Goal: Information Seeking & Learning: Check status

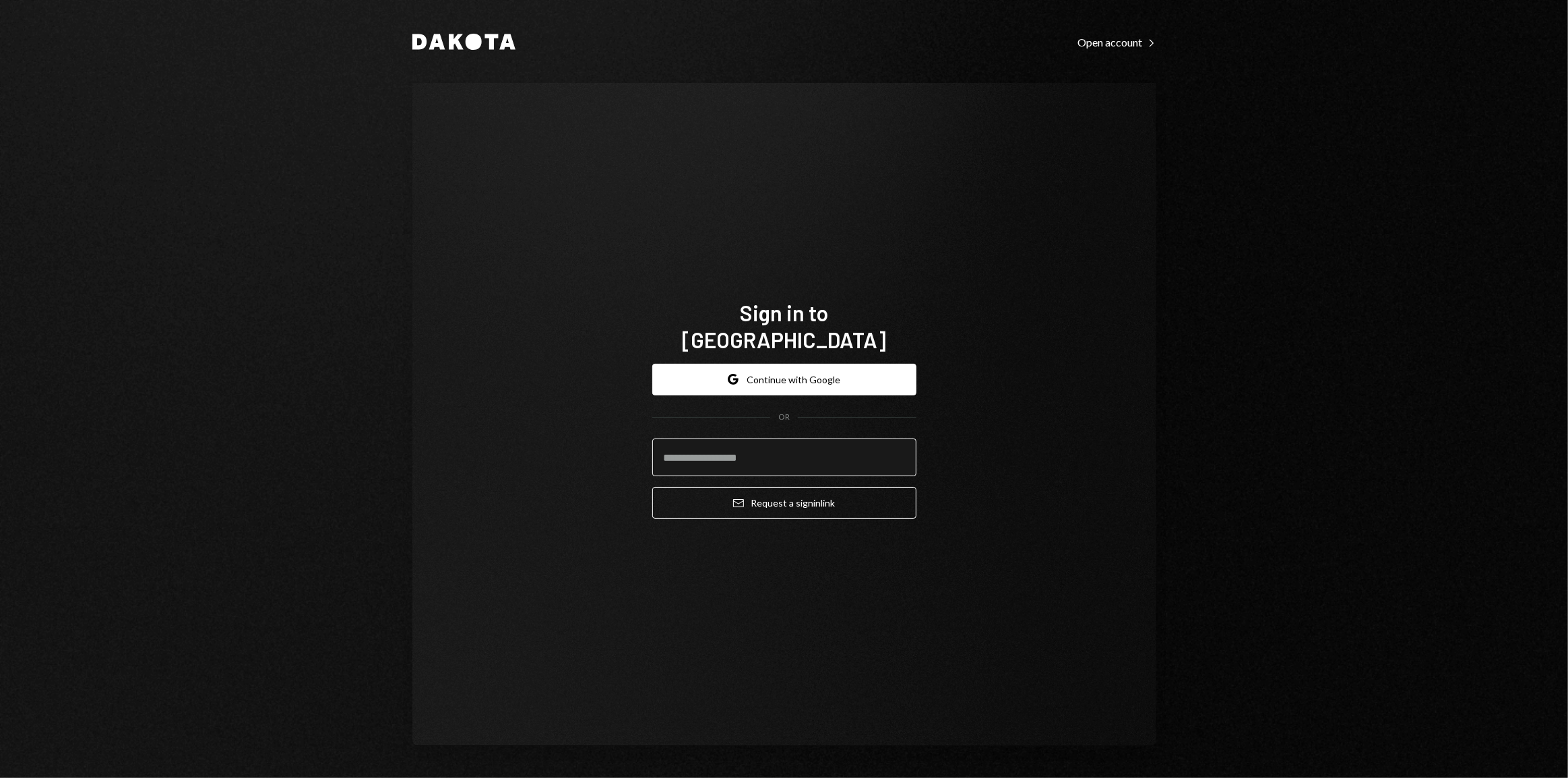
click at [760, 449] on input "email" at bounding box center [784, 457] width 264 height 38
click at [796, 460] on input "email" at bounding box center [784, 457] width 264 height 38
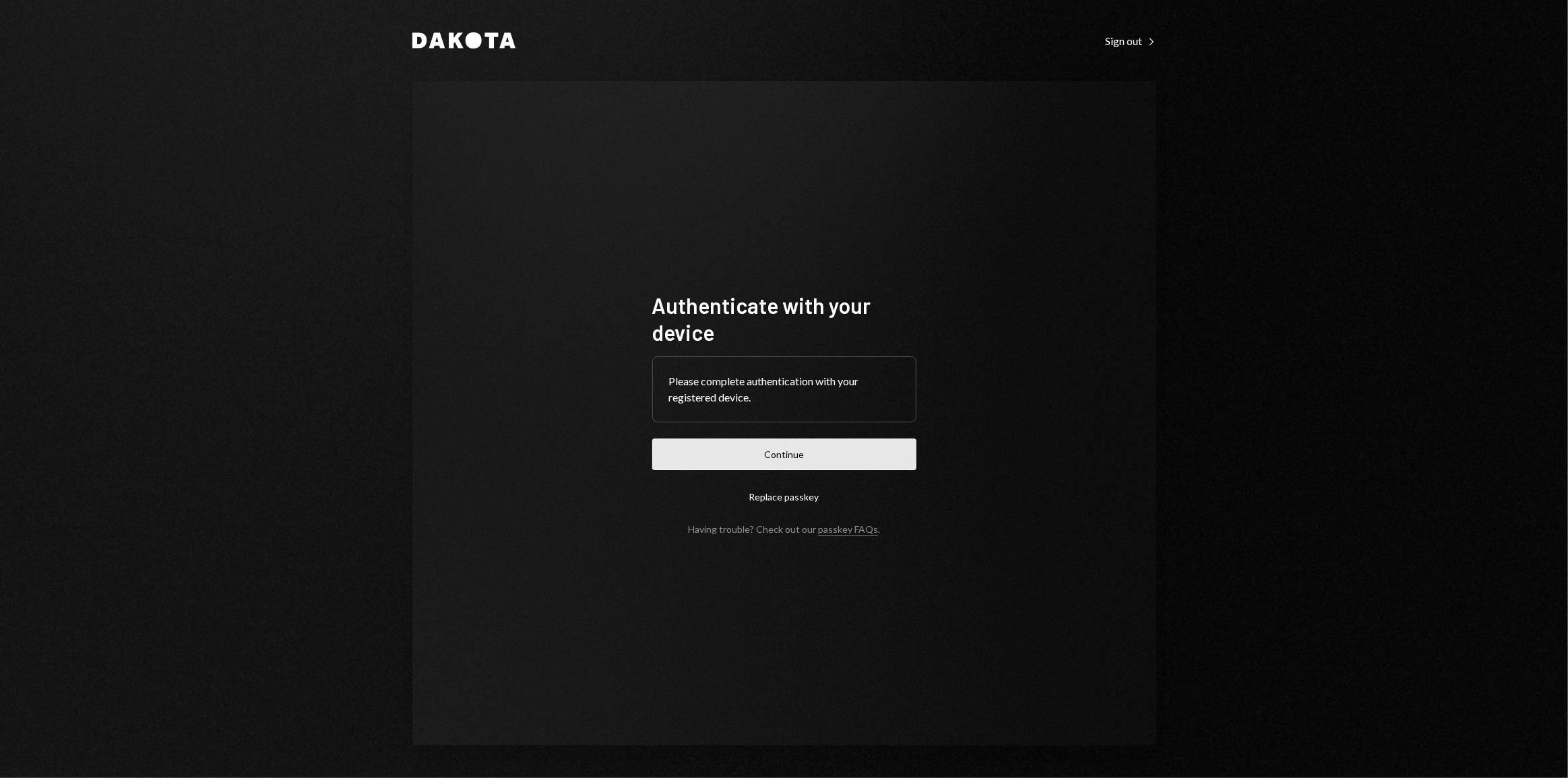
click at [774, 446] on button "Continue" at bounding box center [784, 454] width 264 height 32
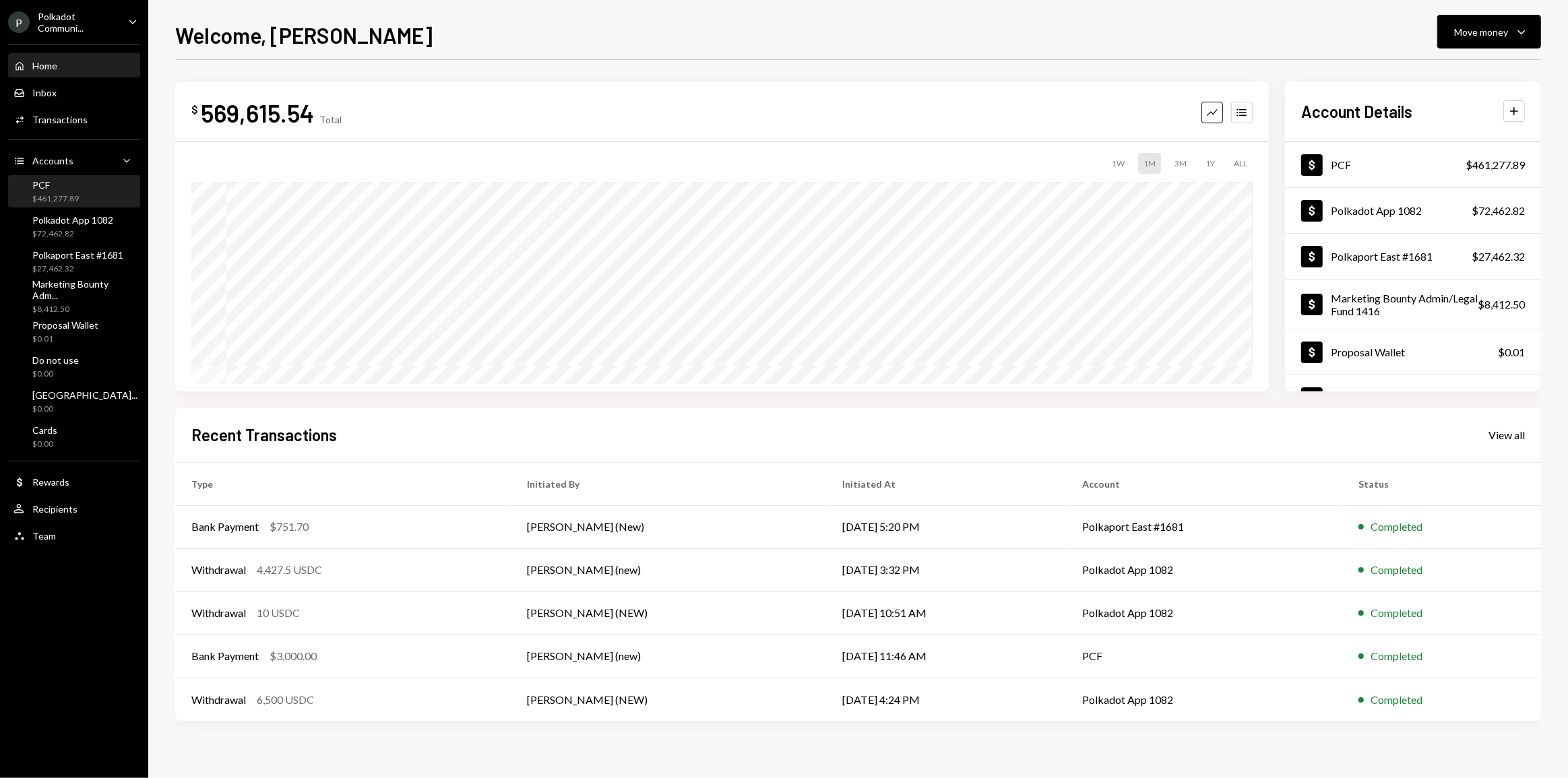
click at [81, 193] on div "PCF $461,277.89" at bounding box center [74, 191] width 121 height 25
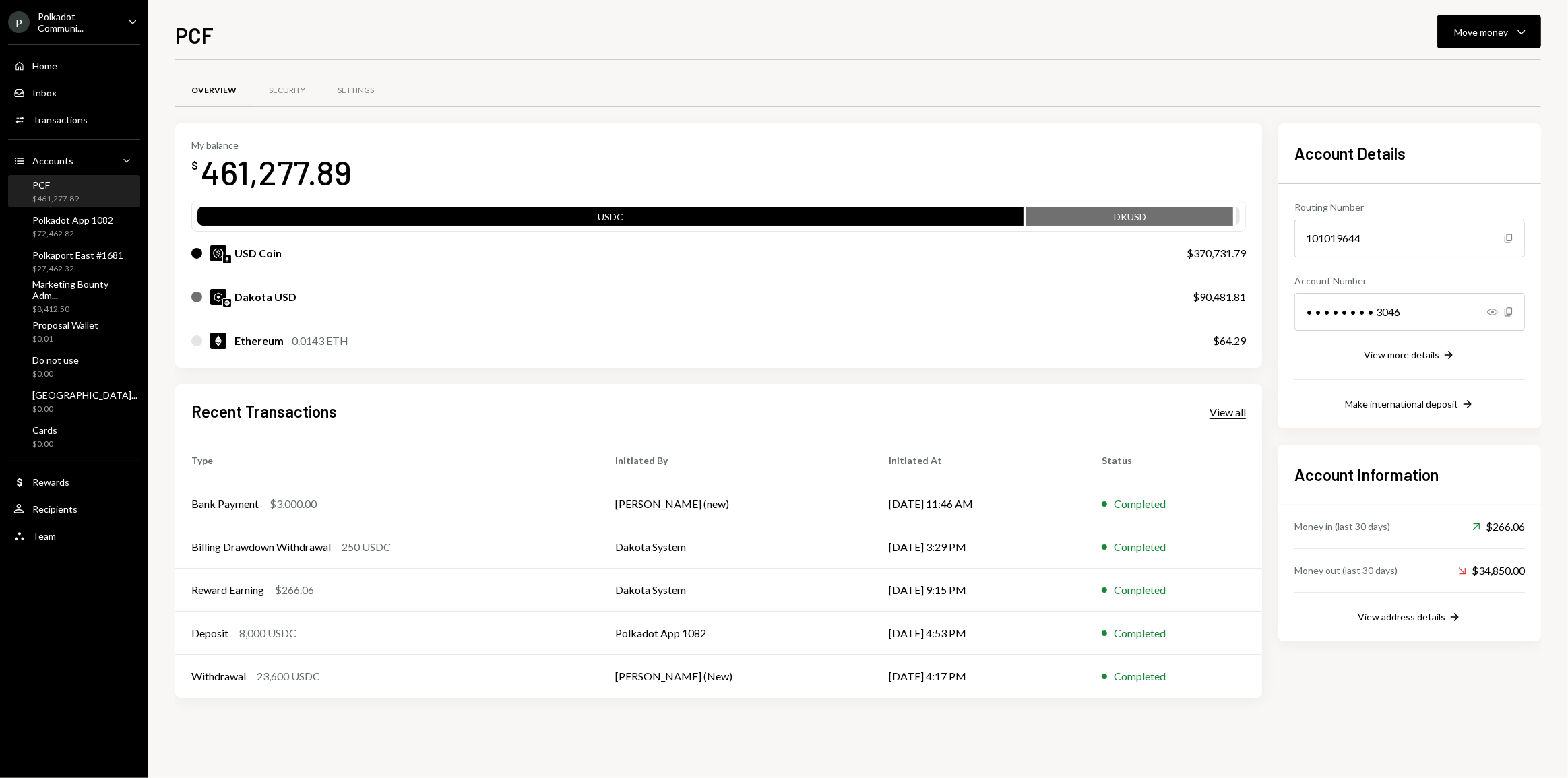
click at [1221, 411] on div "View all" at bounding box center [1228, 411] width 36 height 13
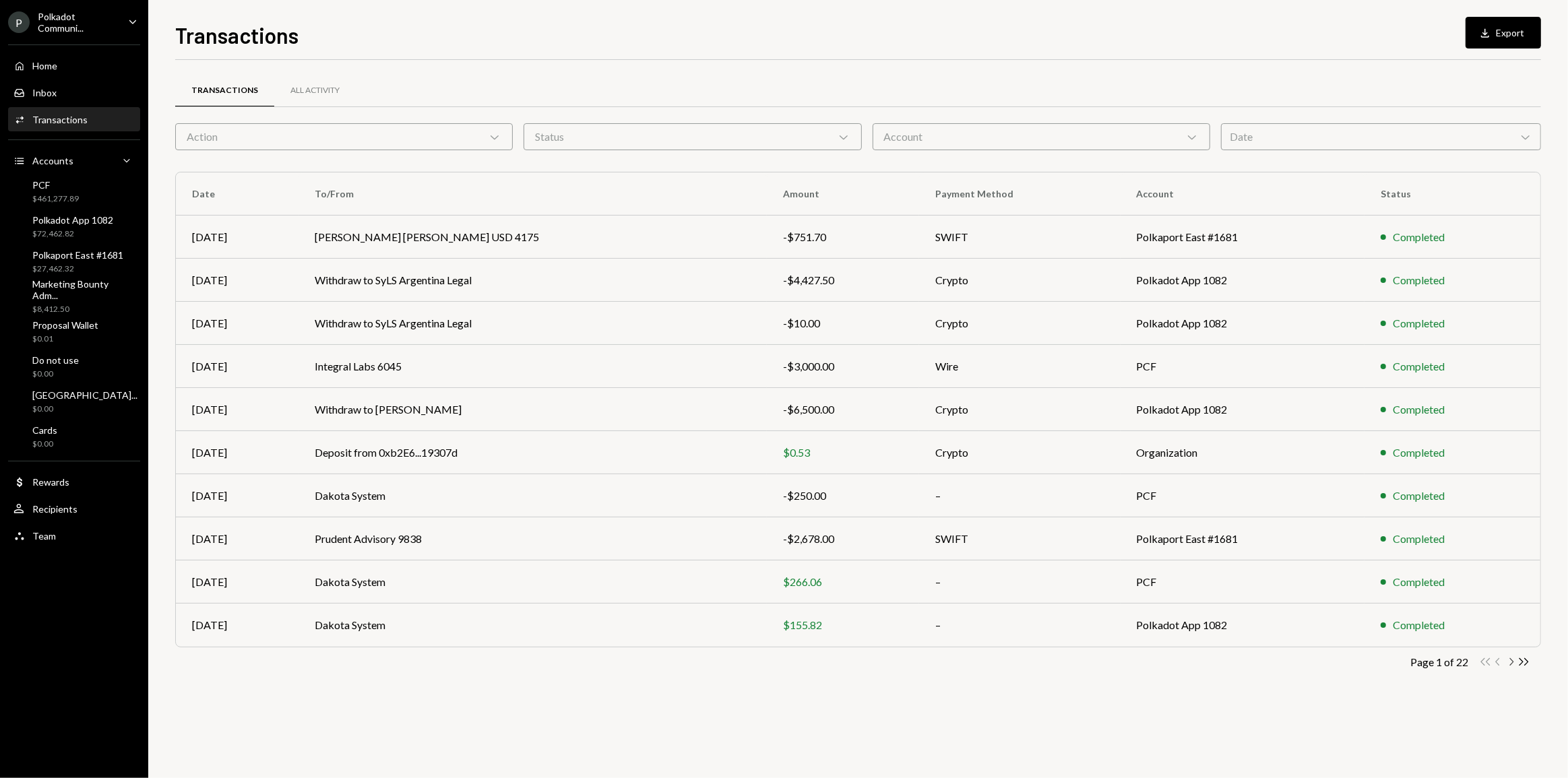
click at [1507, 664] on icon "Chevron Right" at bounding box center [1511, 661] width 13 height 13
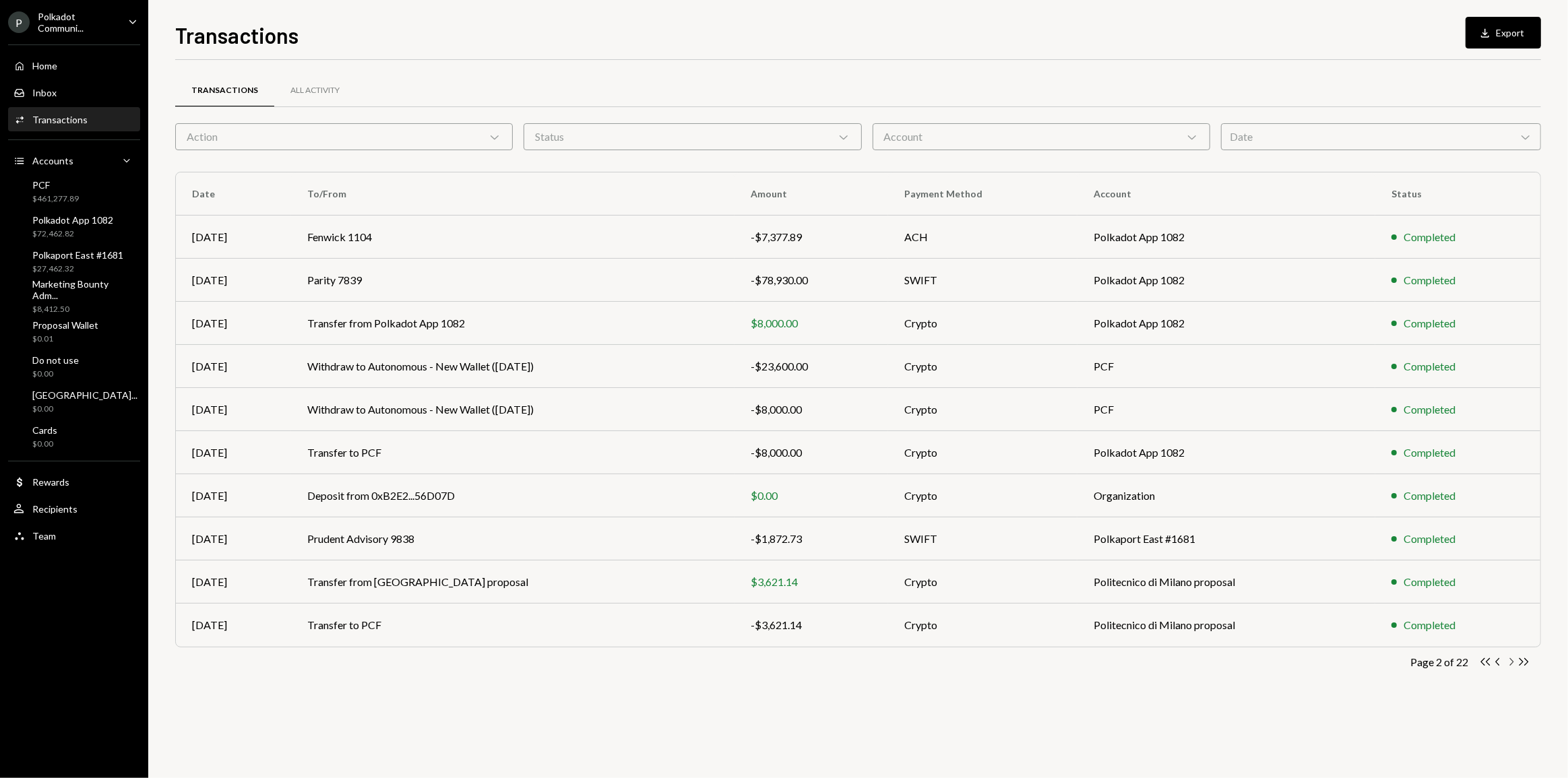
click at [1513, 663] on icon "Chevron Right" at bounding box center [1511, 661] width 13 height 13
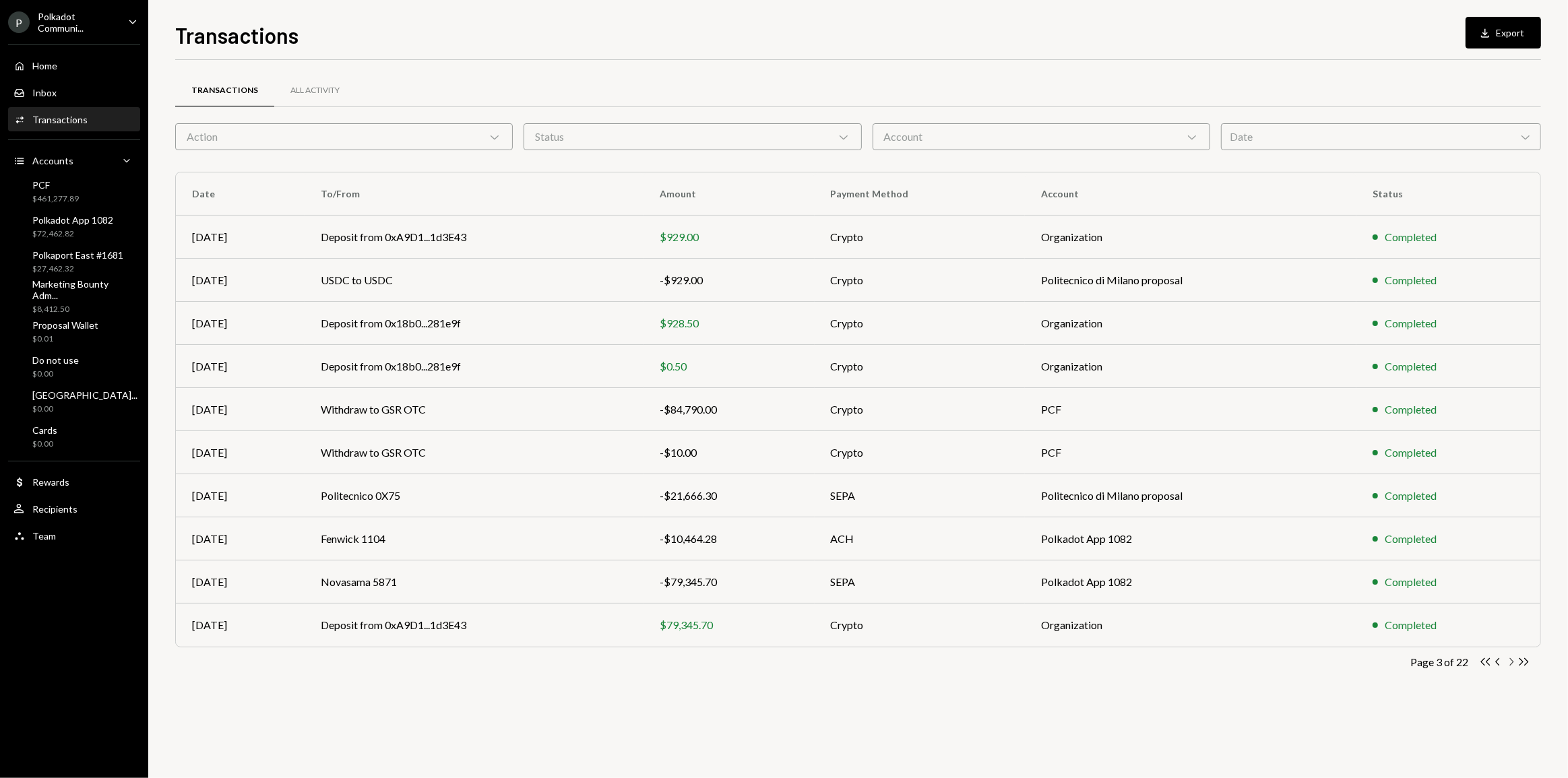
click at [1513, 663] on icon "Chevron Right" at bounding box center [1511, 661] width 13 height 13
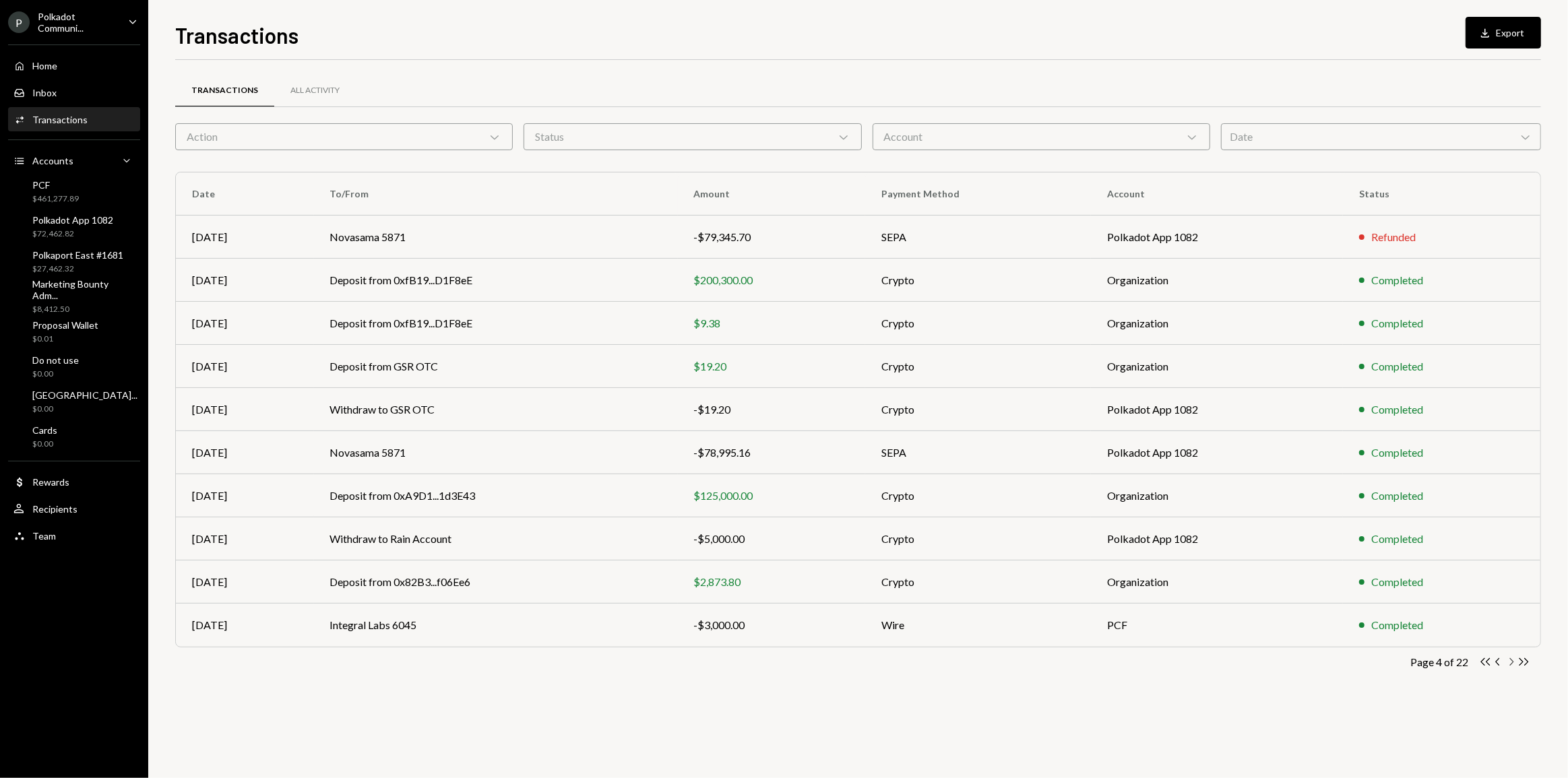
click at [1513, 663] on icon "Chevron Right" at bounding box center [1511, 661] width 13 height 13
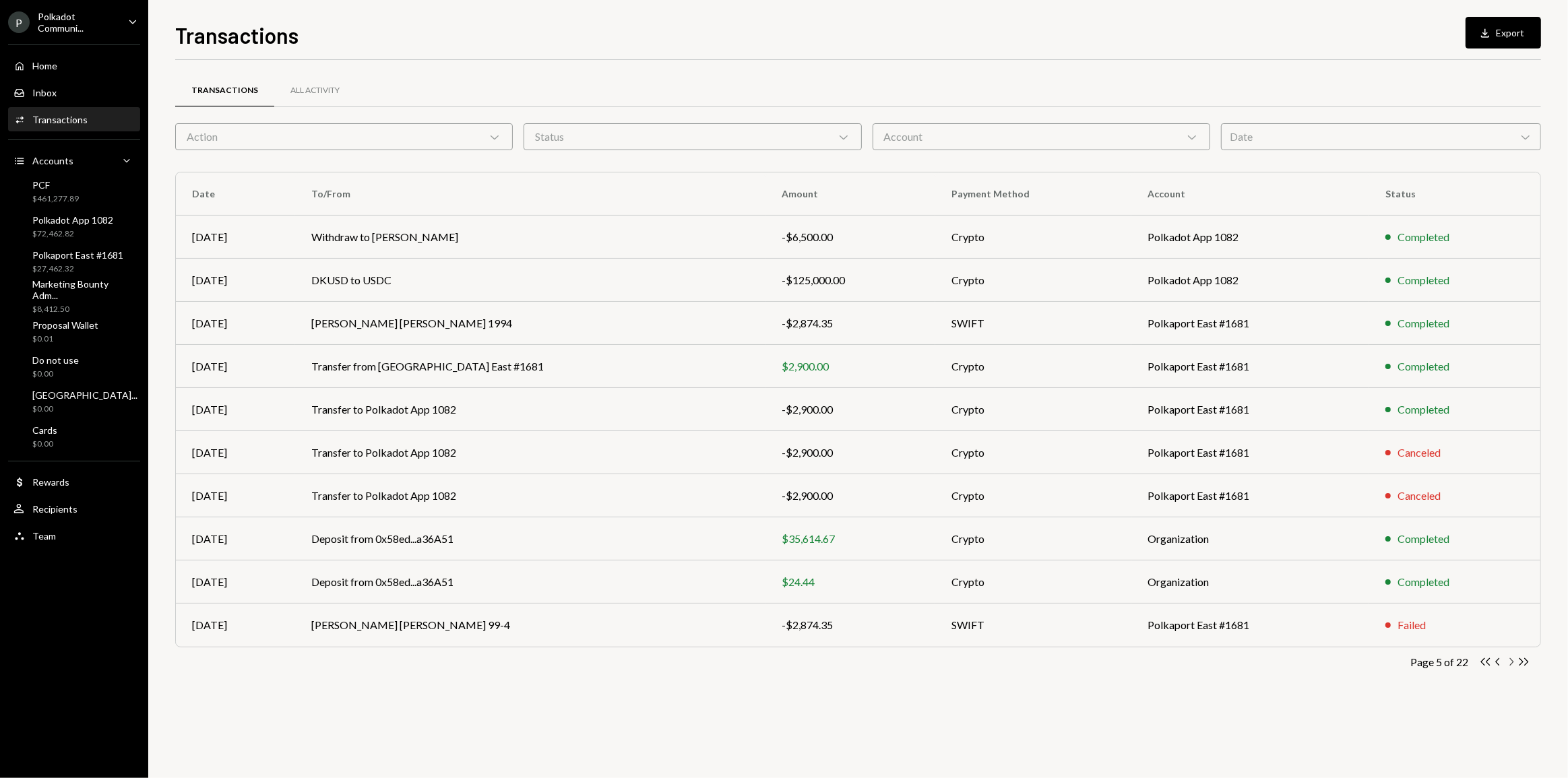
click at [1513, 663] on icon "Chevron Right" at bounding box center [1511, 661] width 13 height 13
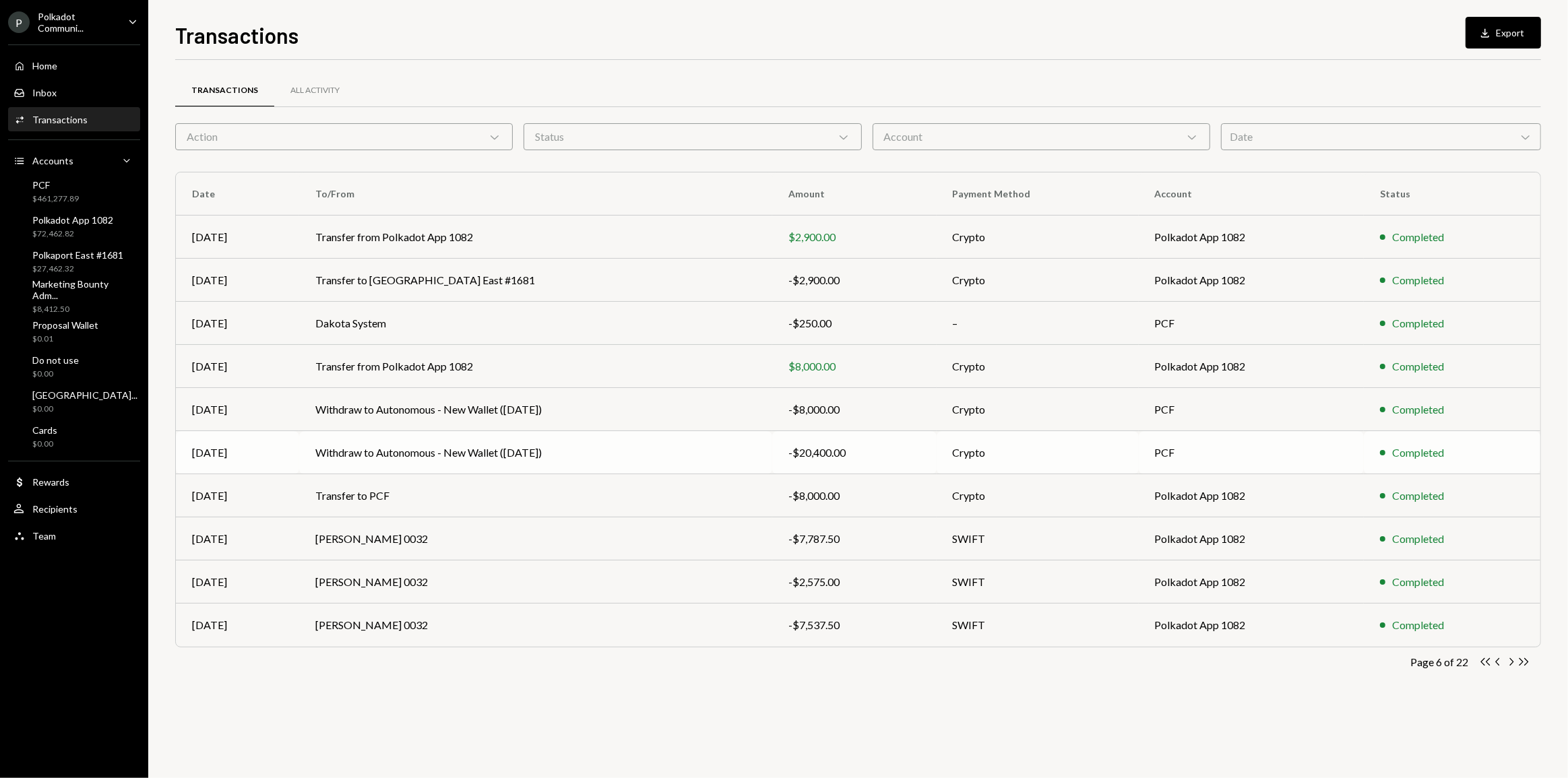
click at [670, 445] on td "Withdraw to Autonomous - New Wallet (March 2025)" at bounding box center [535, 453] width 473 height 43
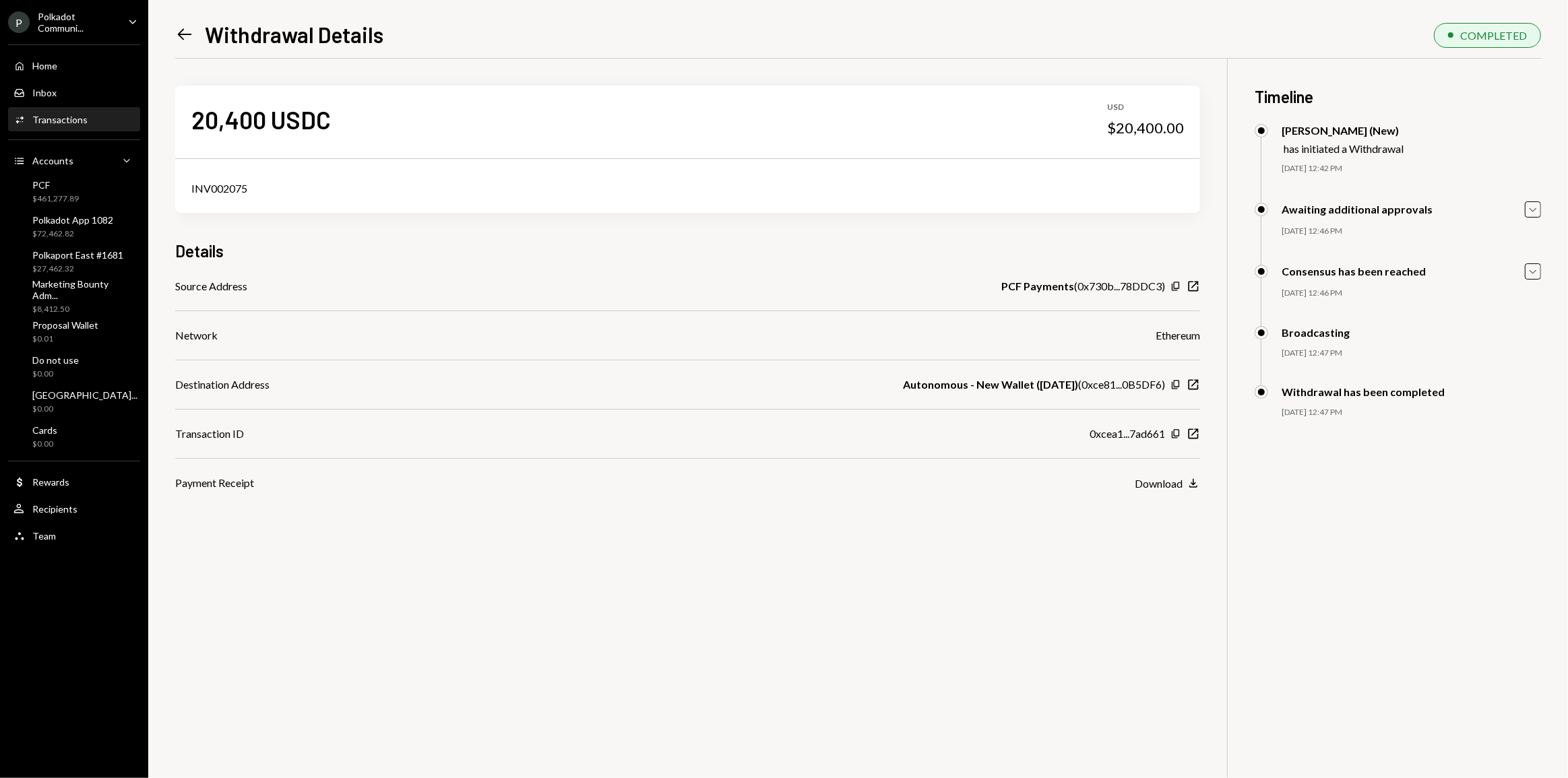
click at [178, 32] on icon "Left Arrow" at bounding box center [185, 34] width 19 height 19
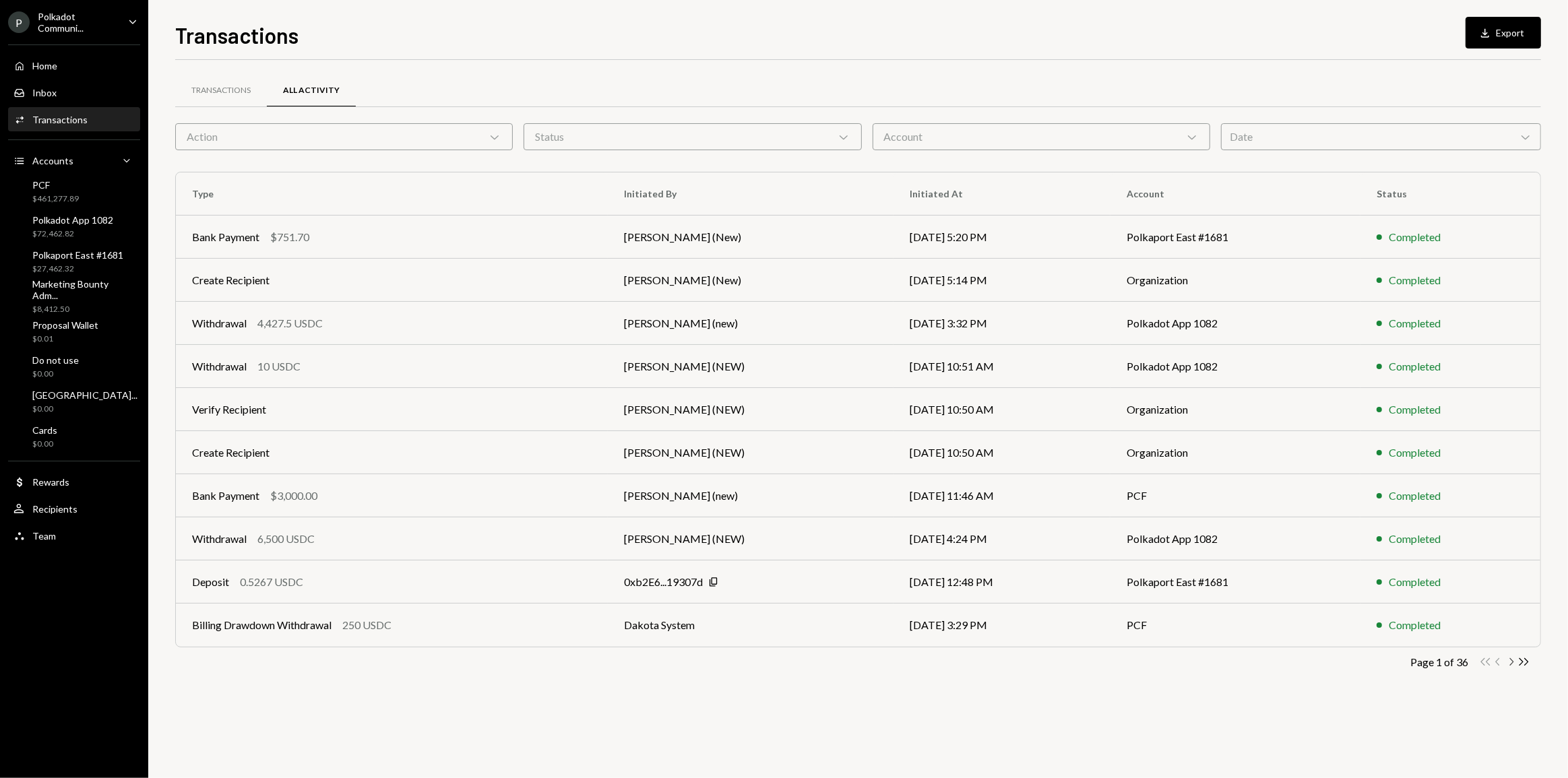
click at [1510, 666] on icon "Chevron Right" at bounding box center [1511, 661] width 13 height 13
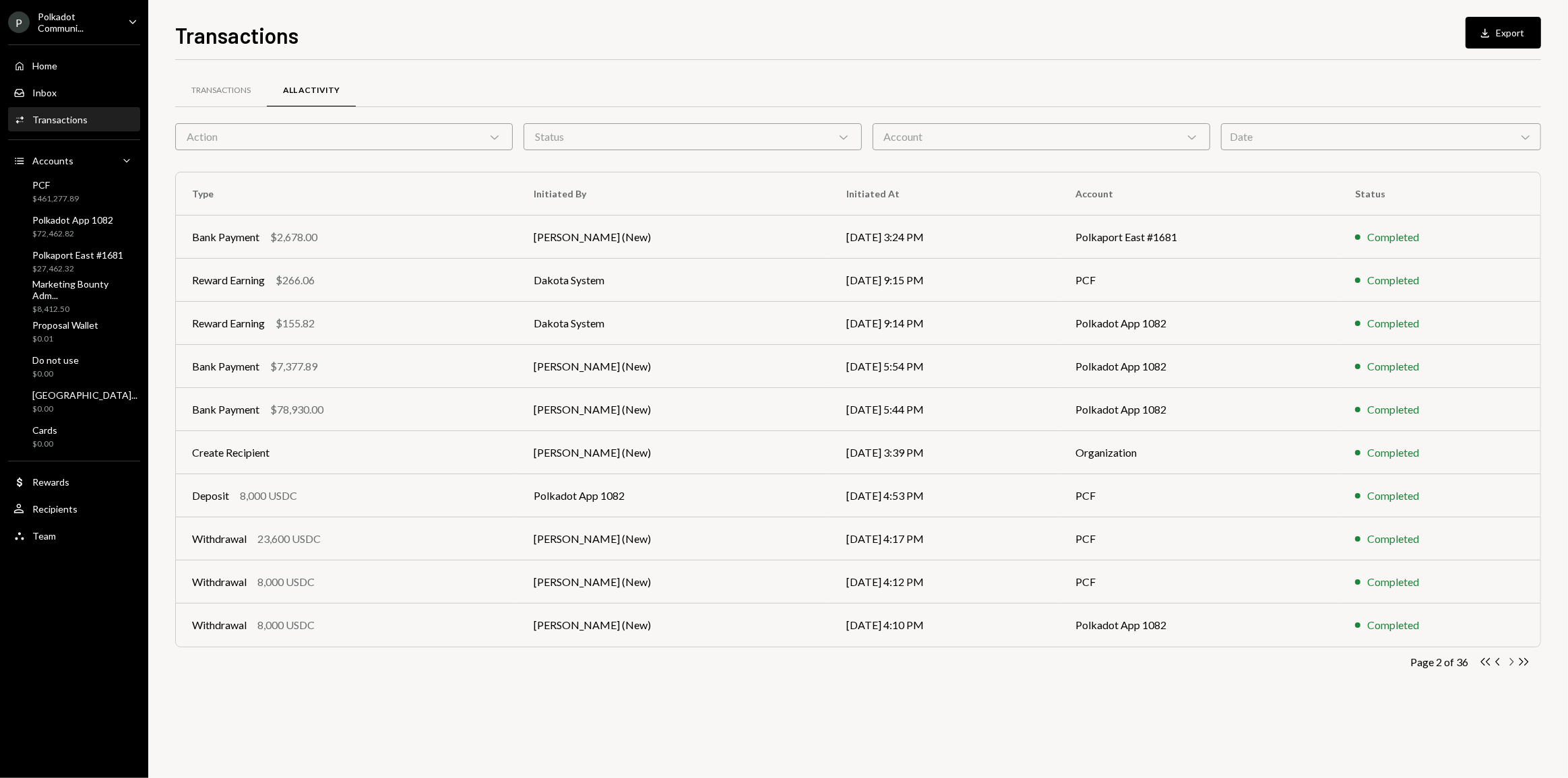
click at [1510, 666] on icon "Chevron Right" at bounding box center [1511, 661] width 13 height 13
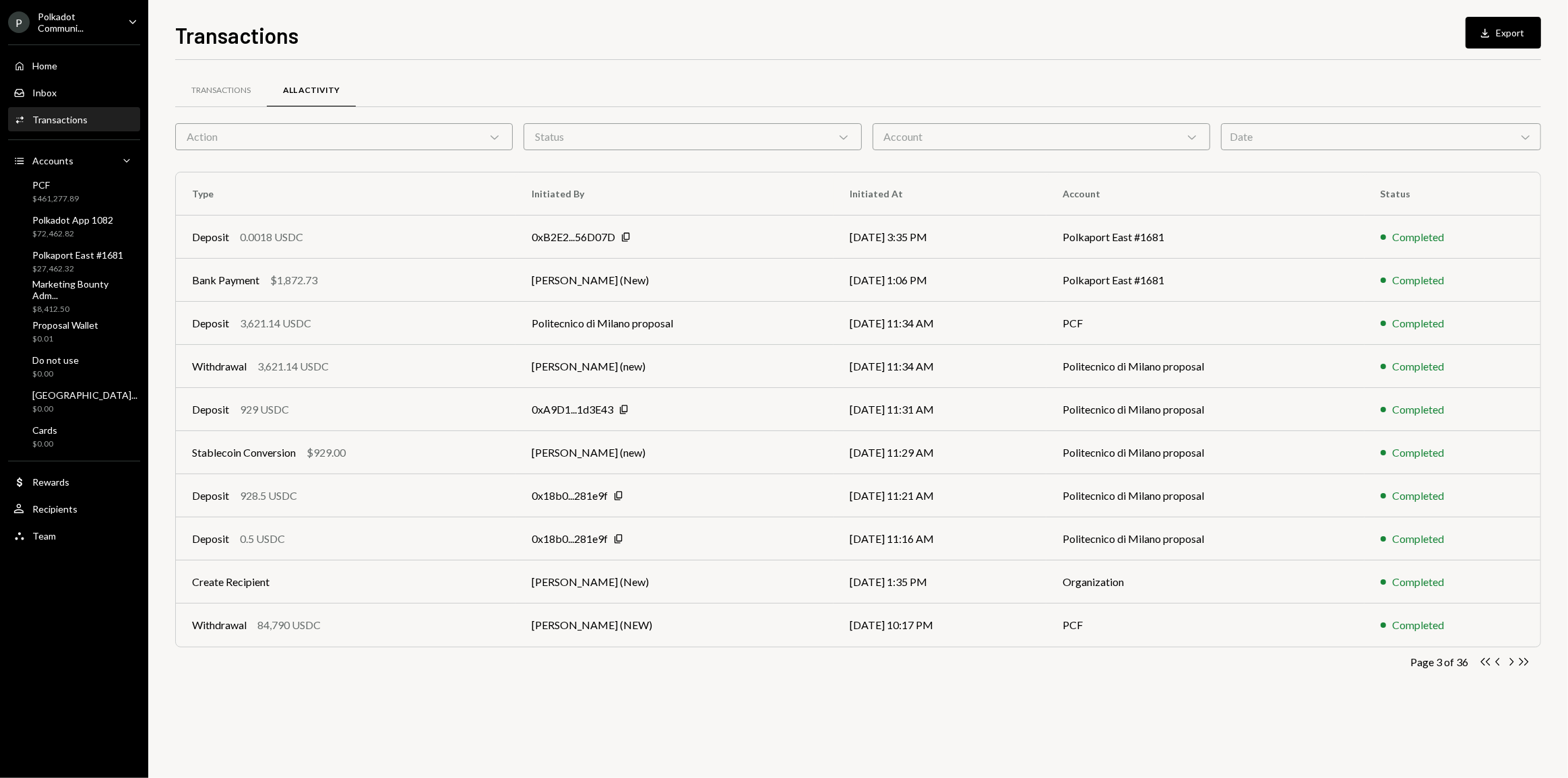
click at [1510, 666] on icon "Chevron Right" at bounding box center [1511, 661] width 13 height 13
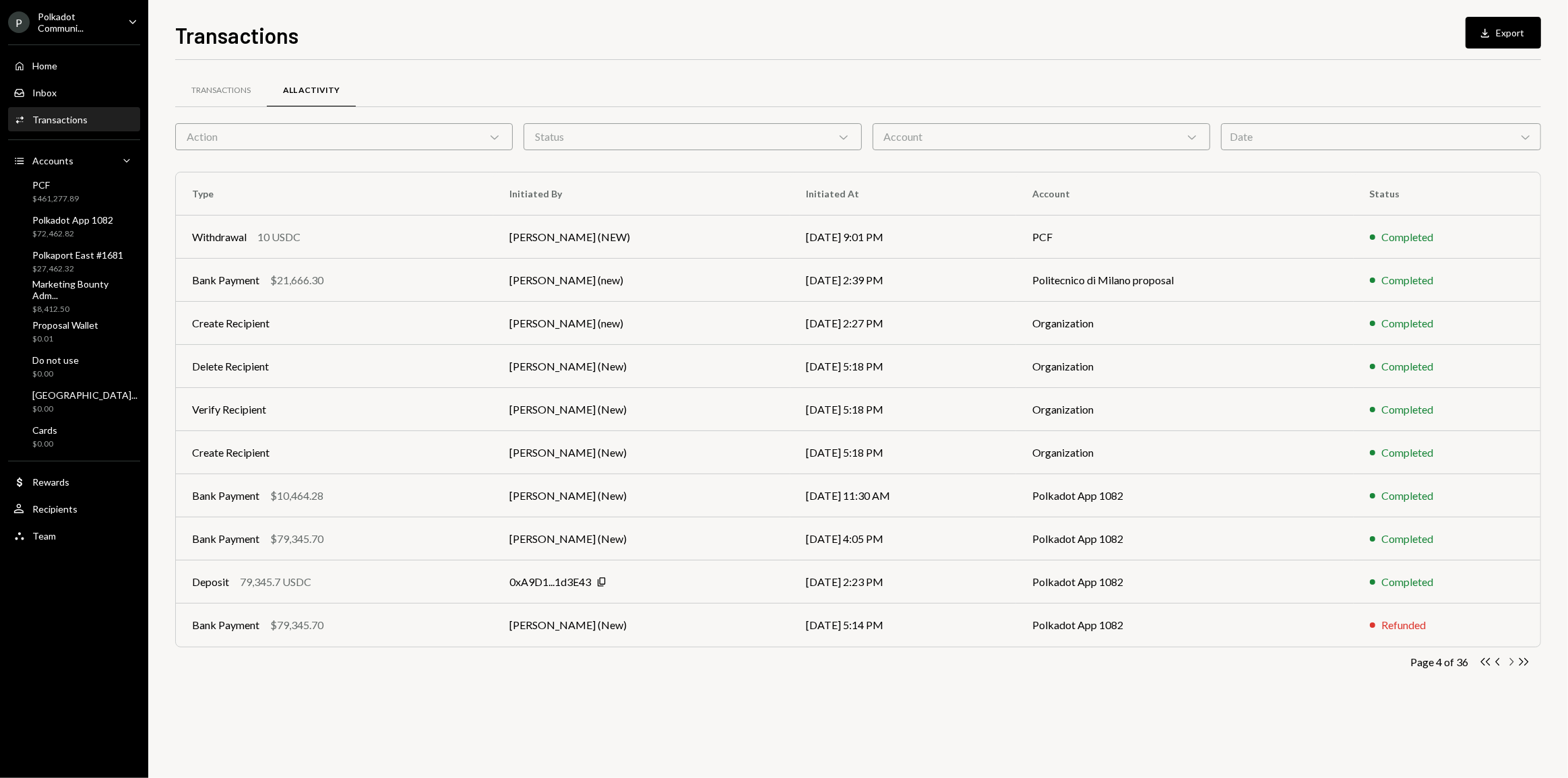
click at [1510, 666] on icon "Chevron Right" at bounding box center [1511, 661] width 13 height 13
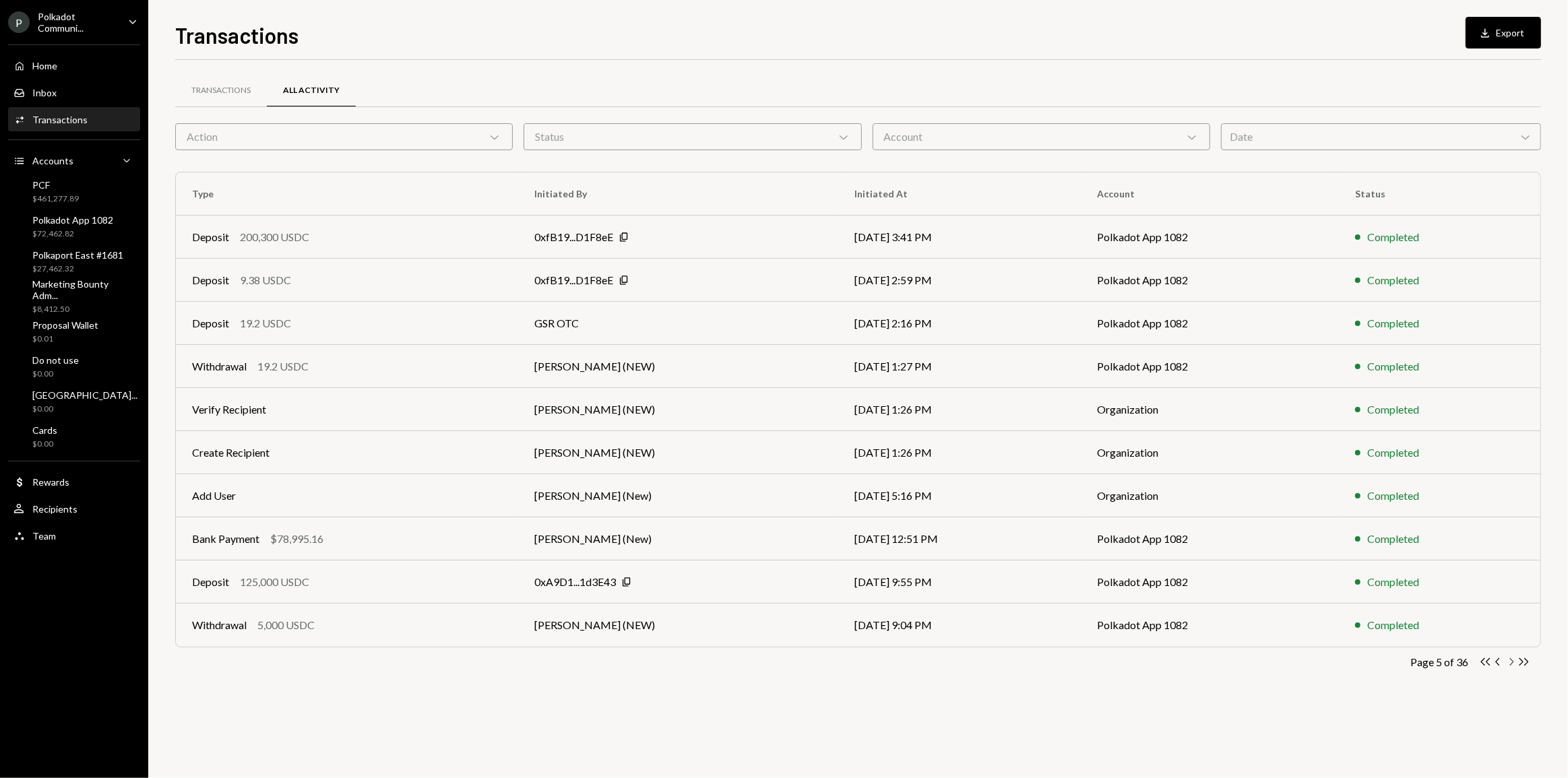
click at [1510, 666] on icon "Chevron Right" at bounding box center [1511, 661] width 13 height 13
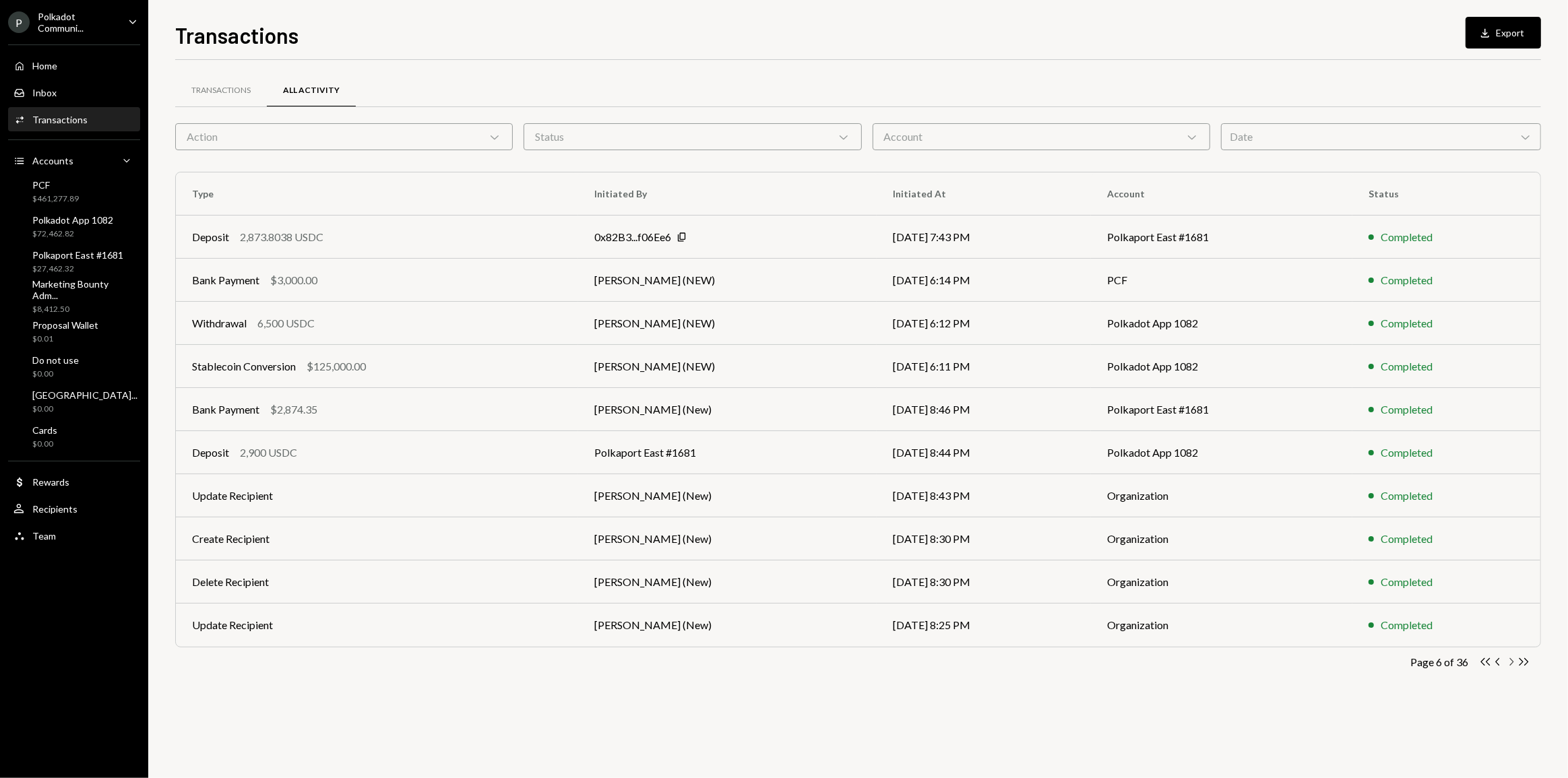
click at [1510, 666] on icon "Chevron Right" at bounding box center [1511, 661] width 13 height 13
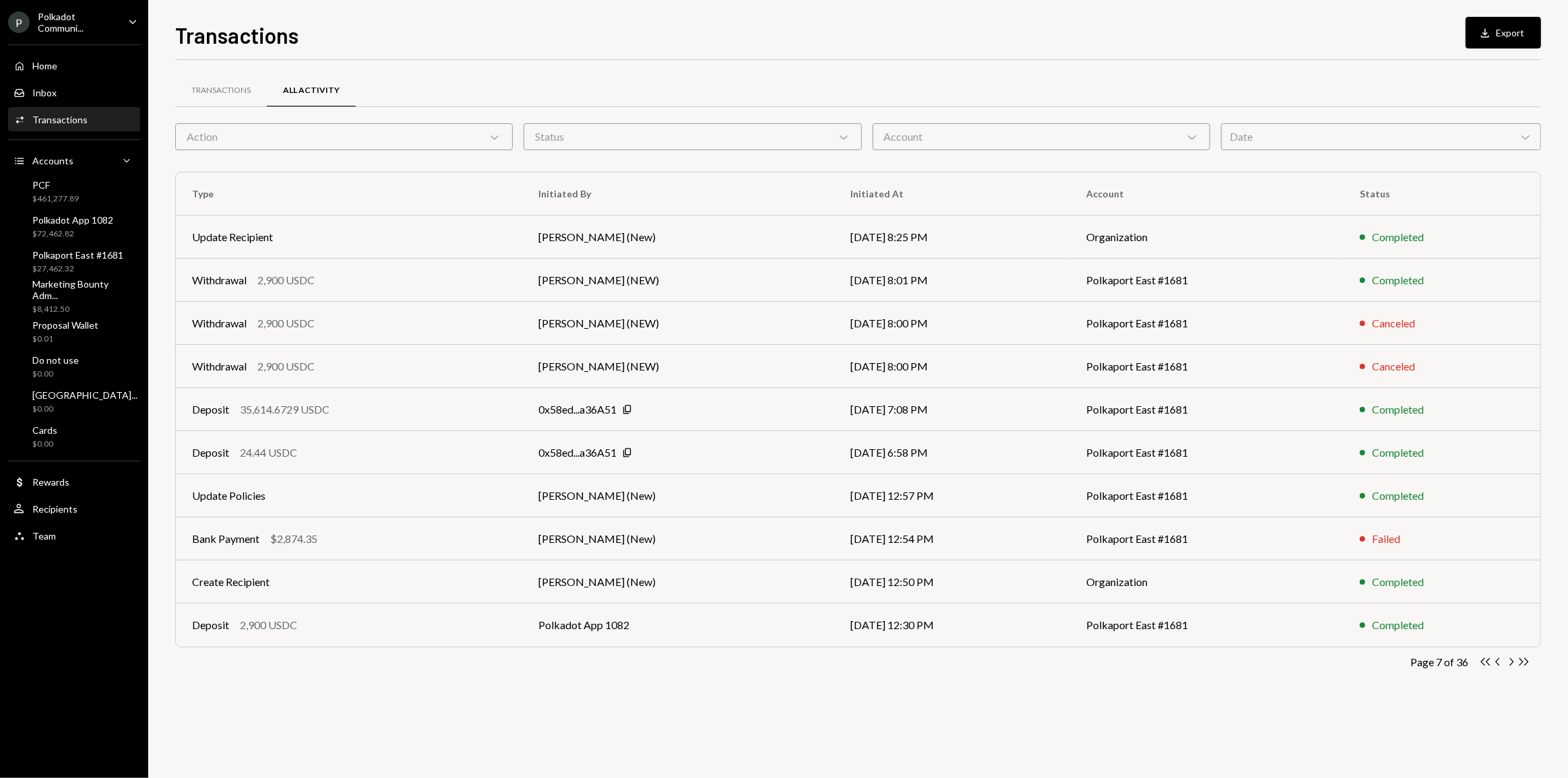
click at [1244, 139] on div "Date Chevron Down" at bounding box center [1381, 137] width 320 height 27
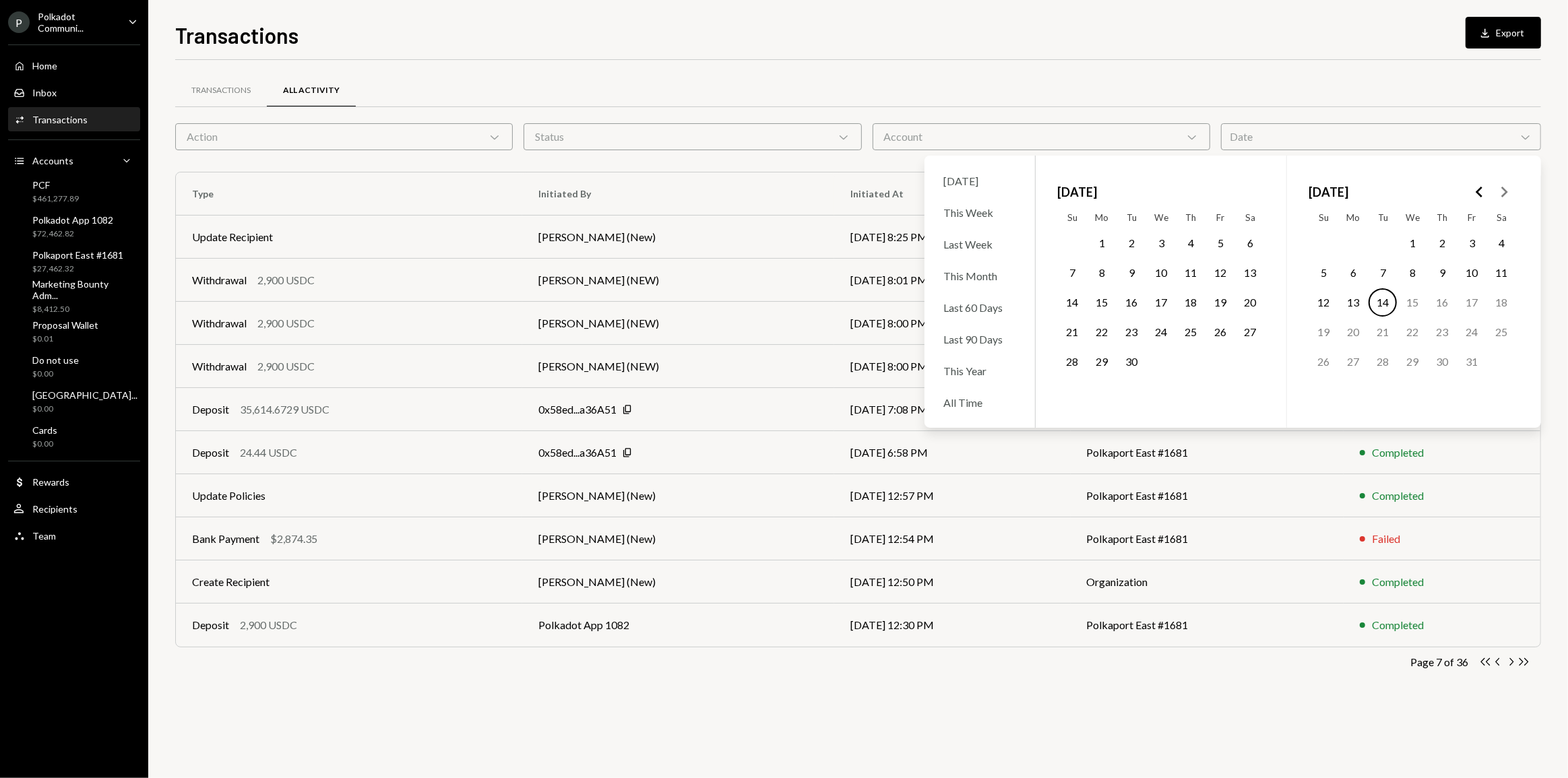
click at [1482, 196] on polygon "Go to the Previous Month" at bounding box center [1479, 192] width 7 height 11
click at [1444, 327] on button "21" at bounding box center [1442, 332] width 28 height 28
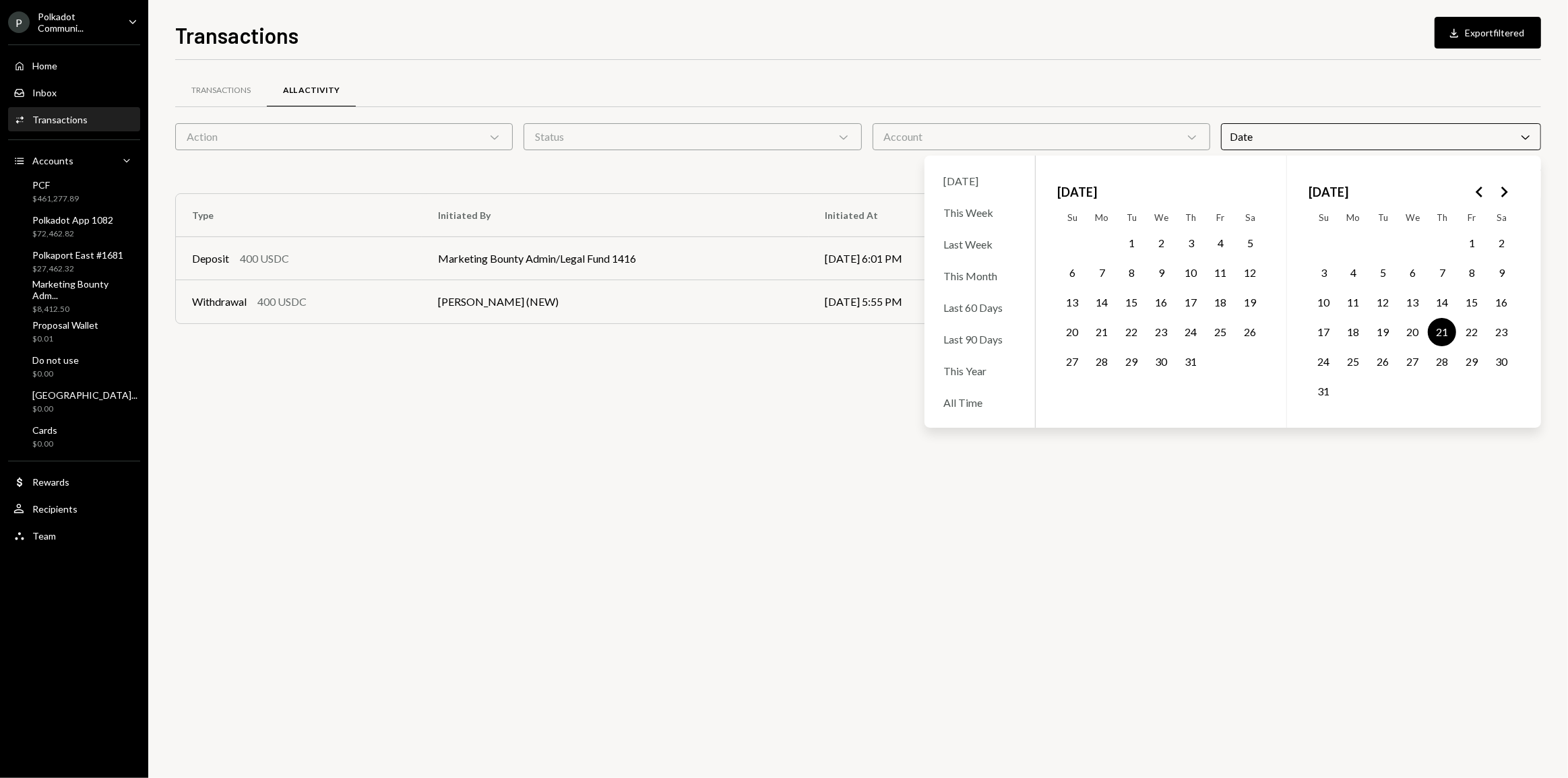
click at [780, 562] on div "Transactions All Activity Action Chevron Down Status Chevron Down Account Chevr…" at bounding box center [858, 418] width 1366 height 718
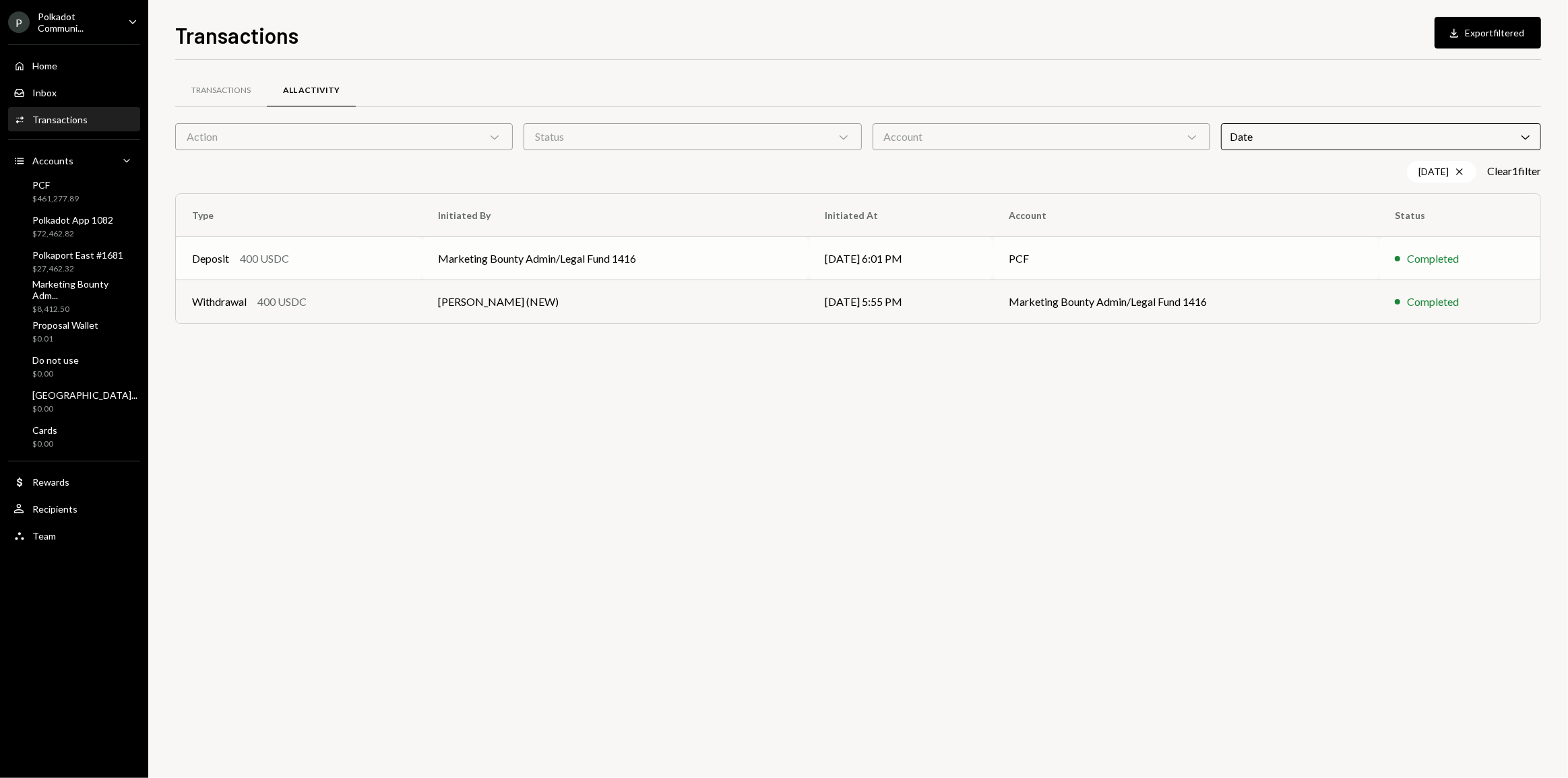
click at [618, 261] on td "Marketing Bounty Admin/Legal Fund 1416" at bounding box center [615, 258] width 386 height 43
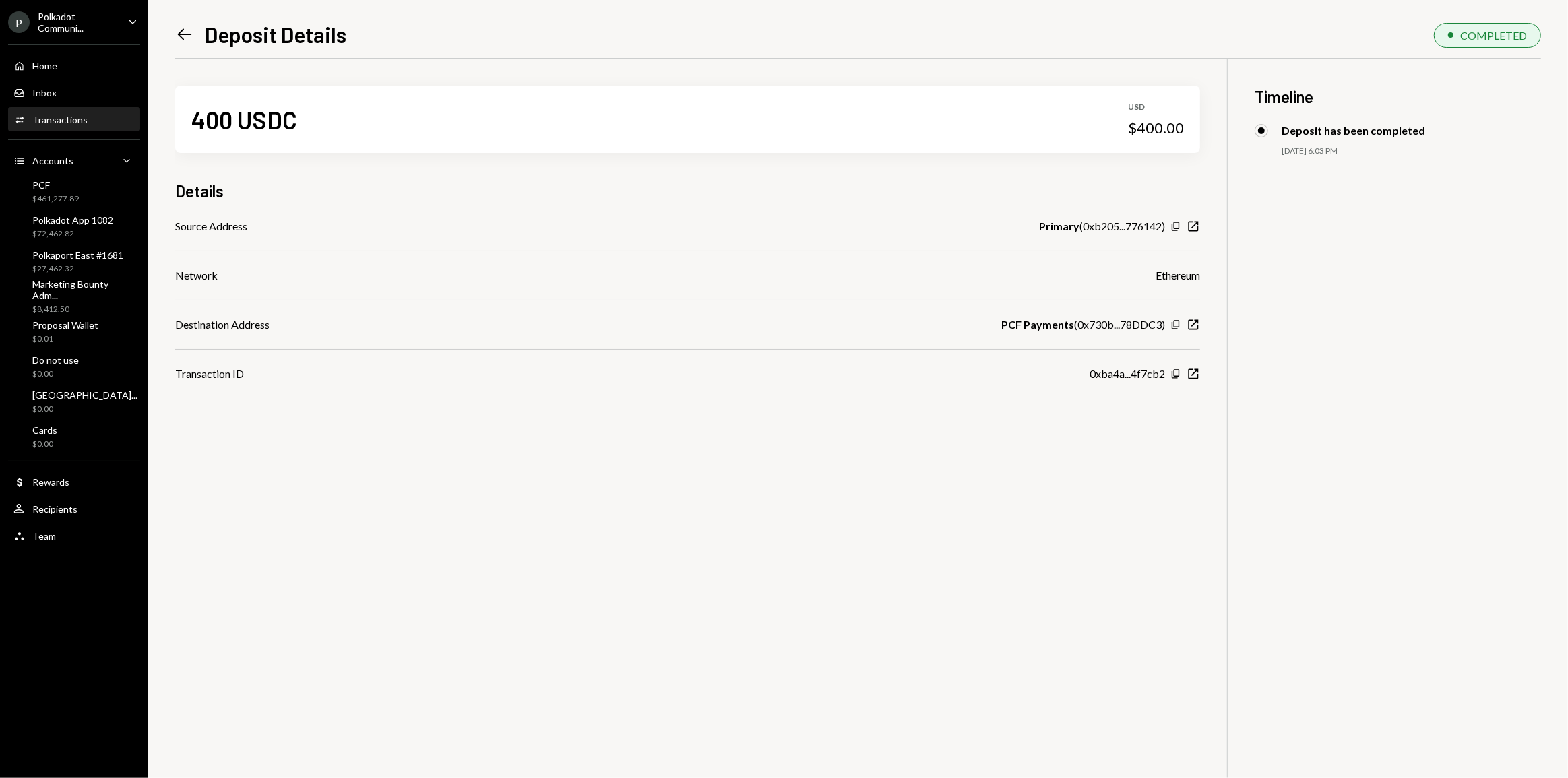
click at [178, 25] on icon "Left Arrow" at bounding box center [185, 34] width 19 height 19
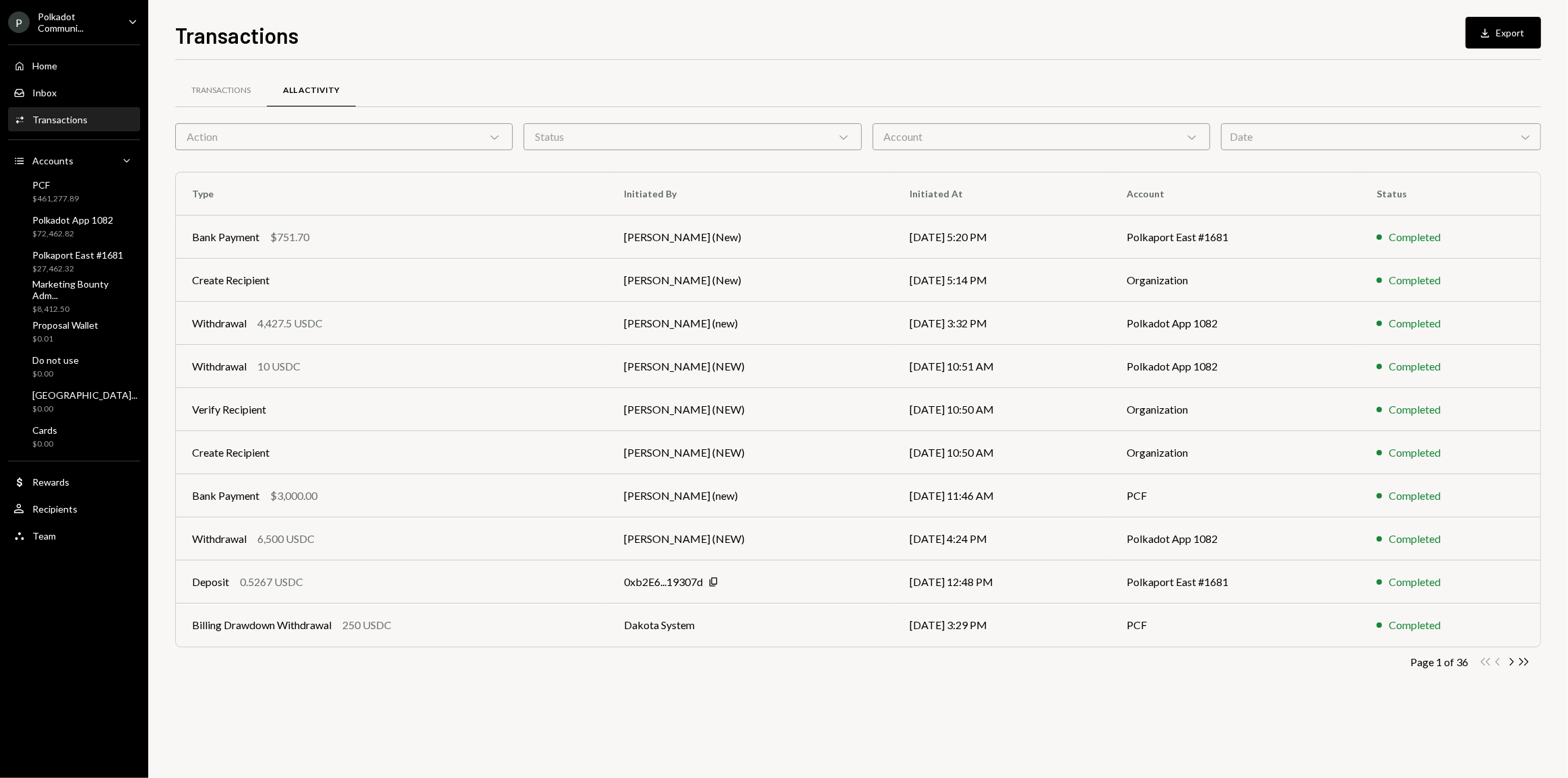
click at [1327, 138] on div "Date Chevron Down" at bounding box center [1381, 137] width 320 height 27
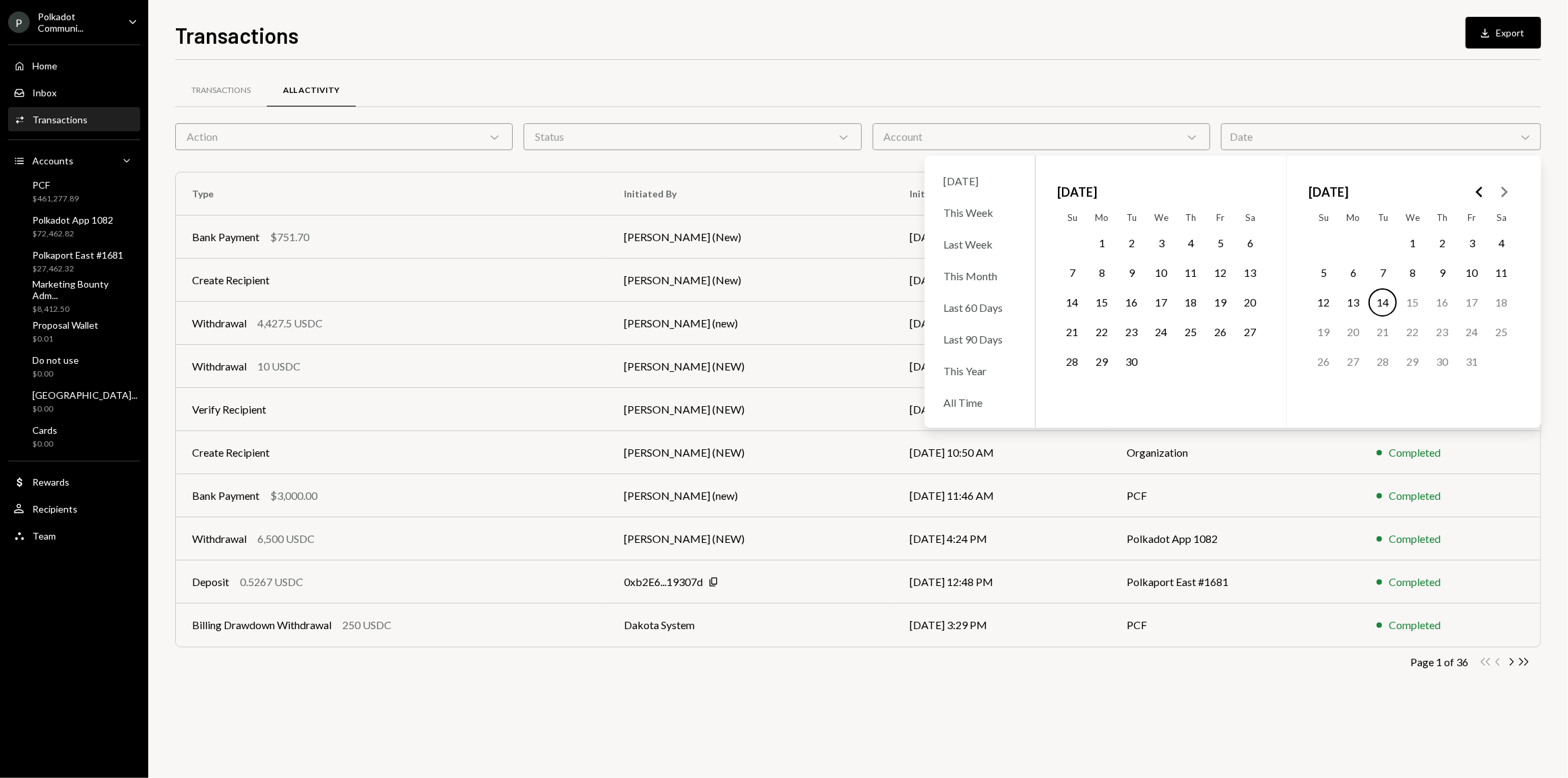
click at [1478, 196] on icon "Go to the Previous Month" at bounding box center [1479, 192] width 16 height 16
click at [1443, 318] on button "21" at bounding box center [1442, 332] width 28 height 28
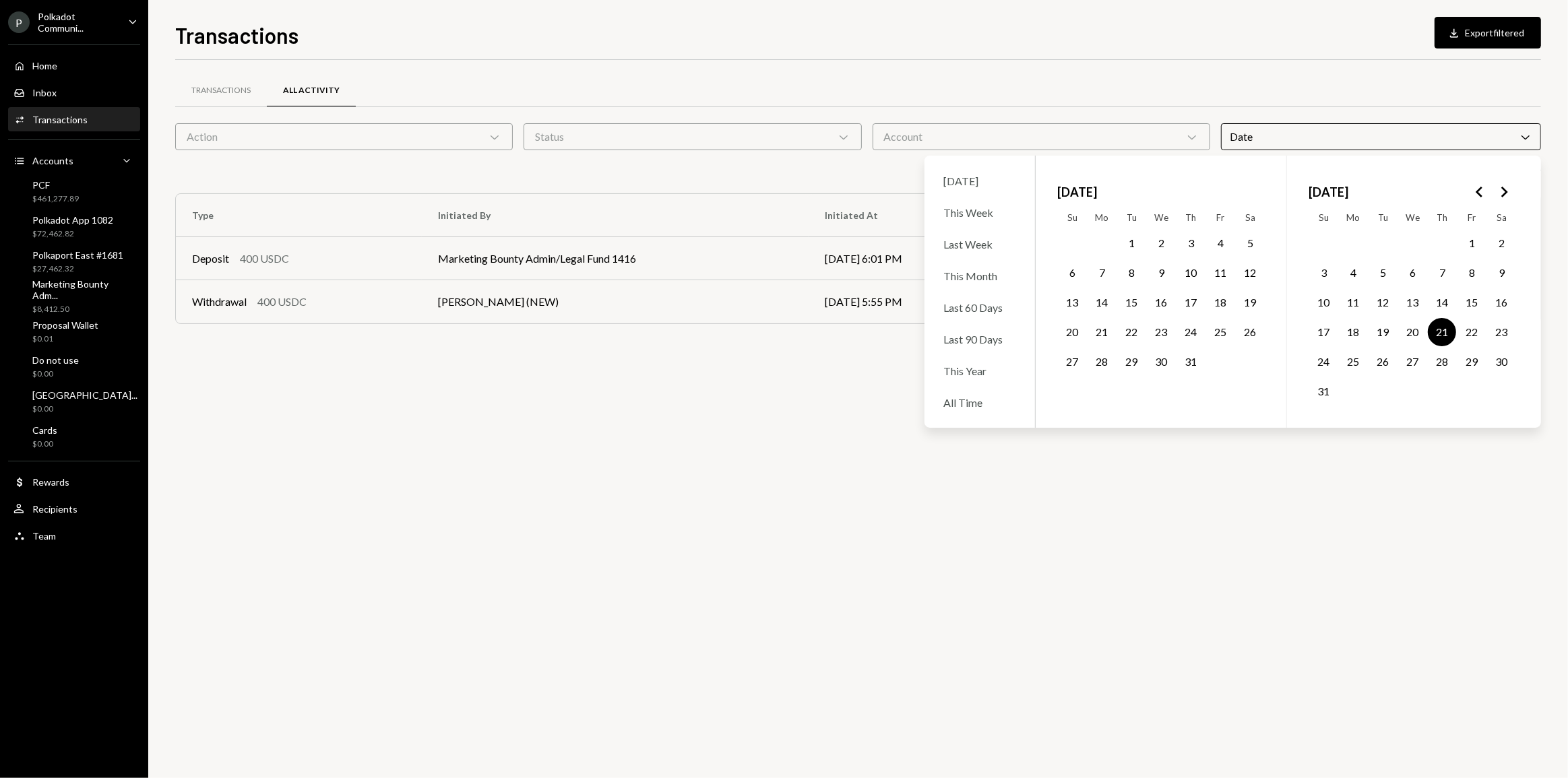
click at [892, 521] on div "Transactions All Activity Action Chevron Down Status Chevron Down Account Chevr…" at bounding box center [858, 418] width 1366 height 718
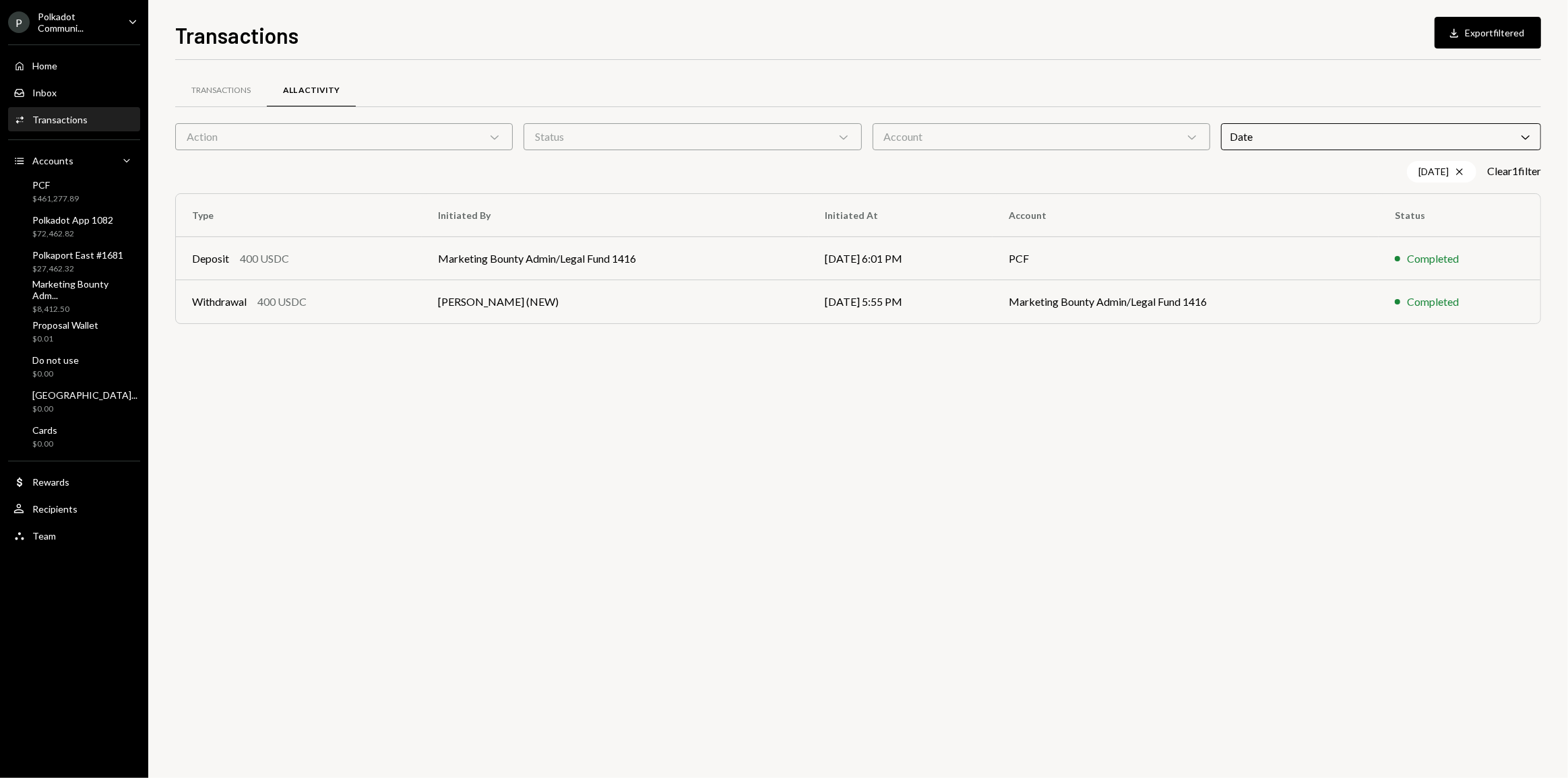
click at [970, 476] on div "Transactions All Activity Action Chevron Down Status Chevron Down Account Chevr…" at bounding box center [858, 418] width 1366 height 718
click at [677, 260] on td "Marketing Bounty Admin/Legal Fund 1416" at bounding box center [615, 258] width 386 height 43
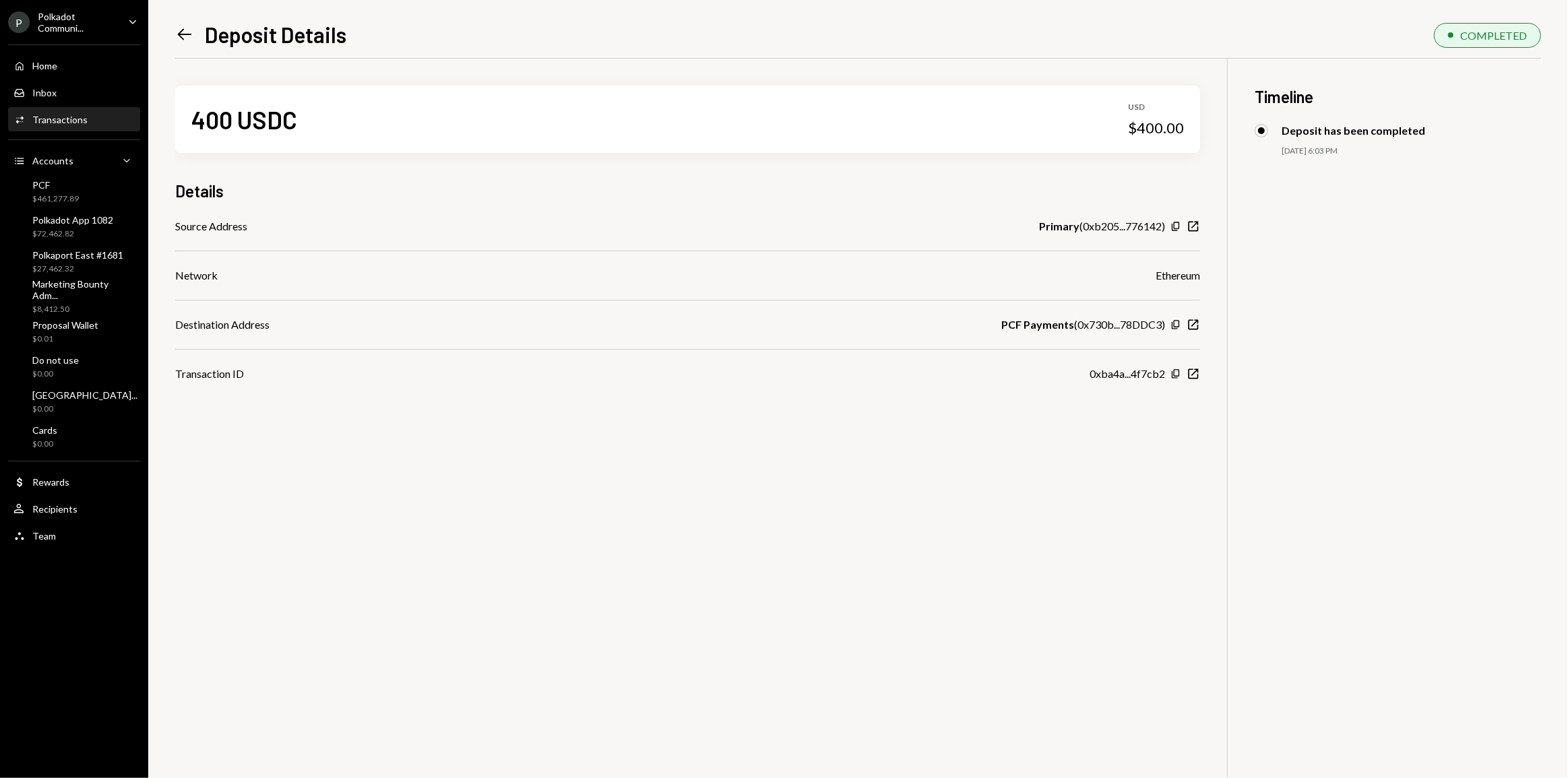
click at [188, 39] on icon "Left Arrow" at bounding box center [185, 34] width 19 height 19
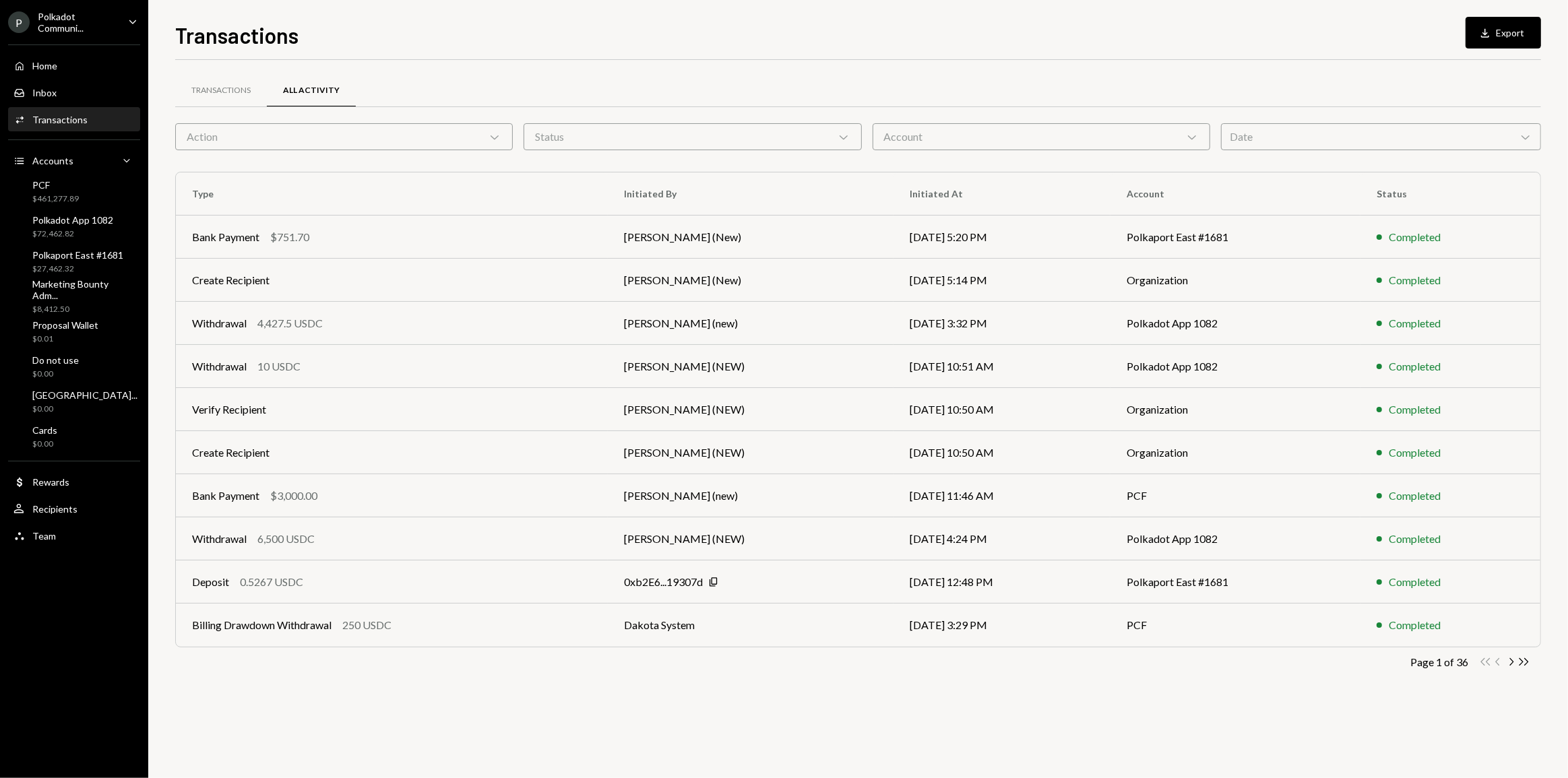
click at [841, 701] on div "Transactions All Activity Action Chevron Down Status Chevron Down Account Chevr…" at bounding box center [858, 392] width 1366 height 622
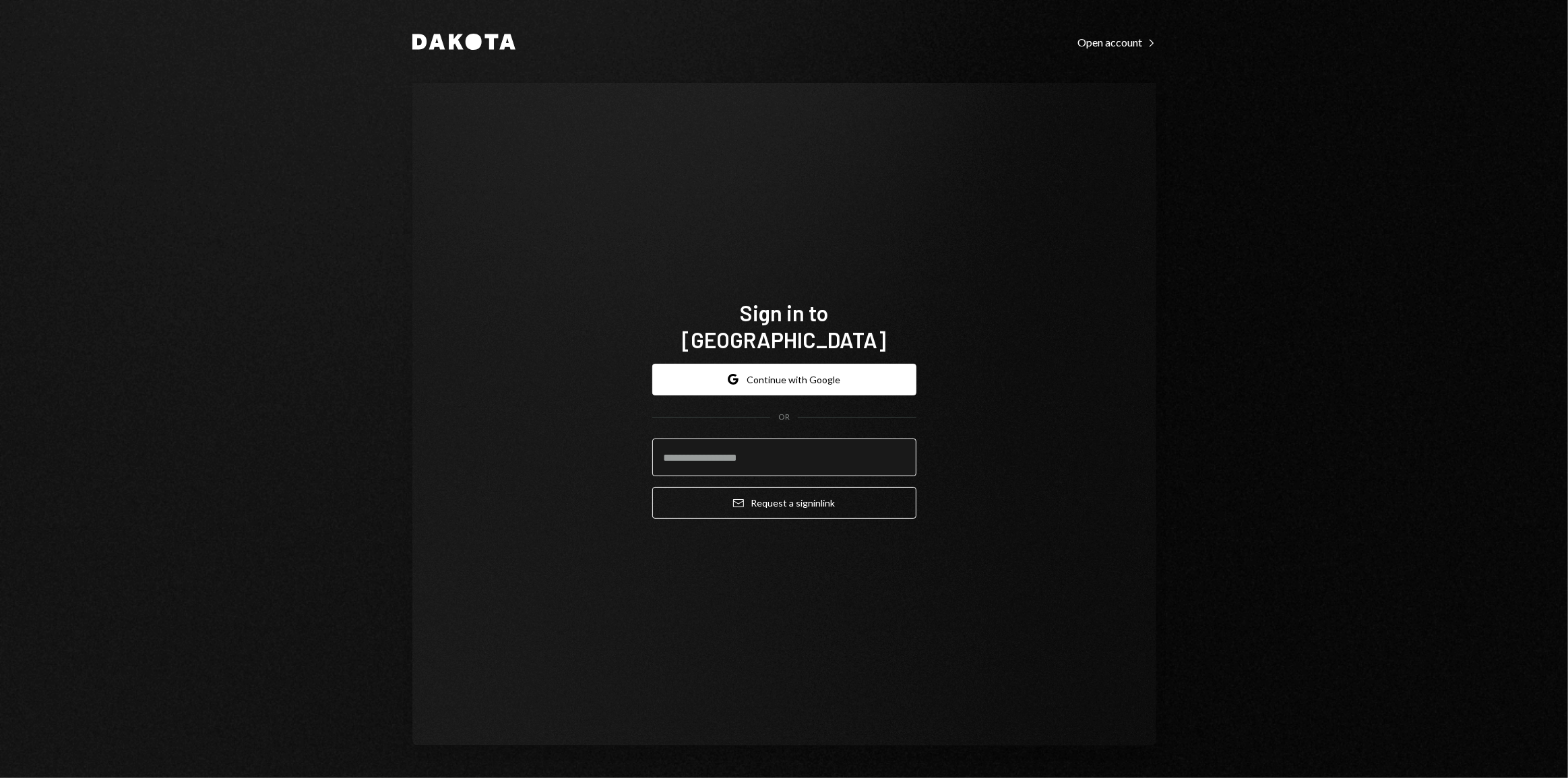
click at [748, 443] on input "email" at bounding box center [784, 457] width 264 height 38
click at [1035, 517] on div "Sign in to [GEOGRAPHIC_DATA] Google Continue with Google OR Email Request a sig…" at bounding box center [784, 414] width 744 height 663
click at [705, 439] on input "email" at bounding box center [784, 457] width 264 height 38
click at [682, 452] on input "email" at bounding box center [784, 457] width 264 height 38
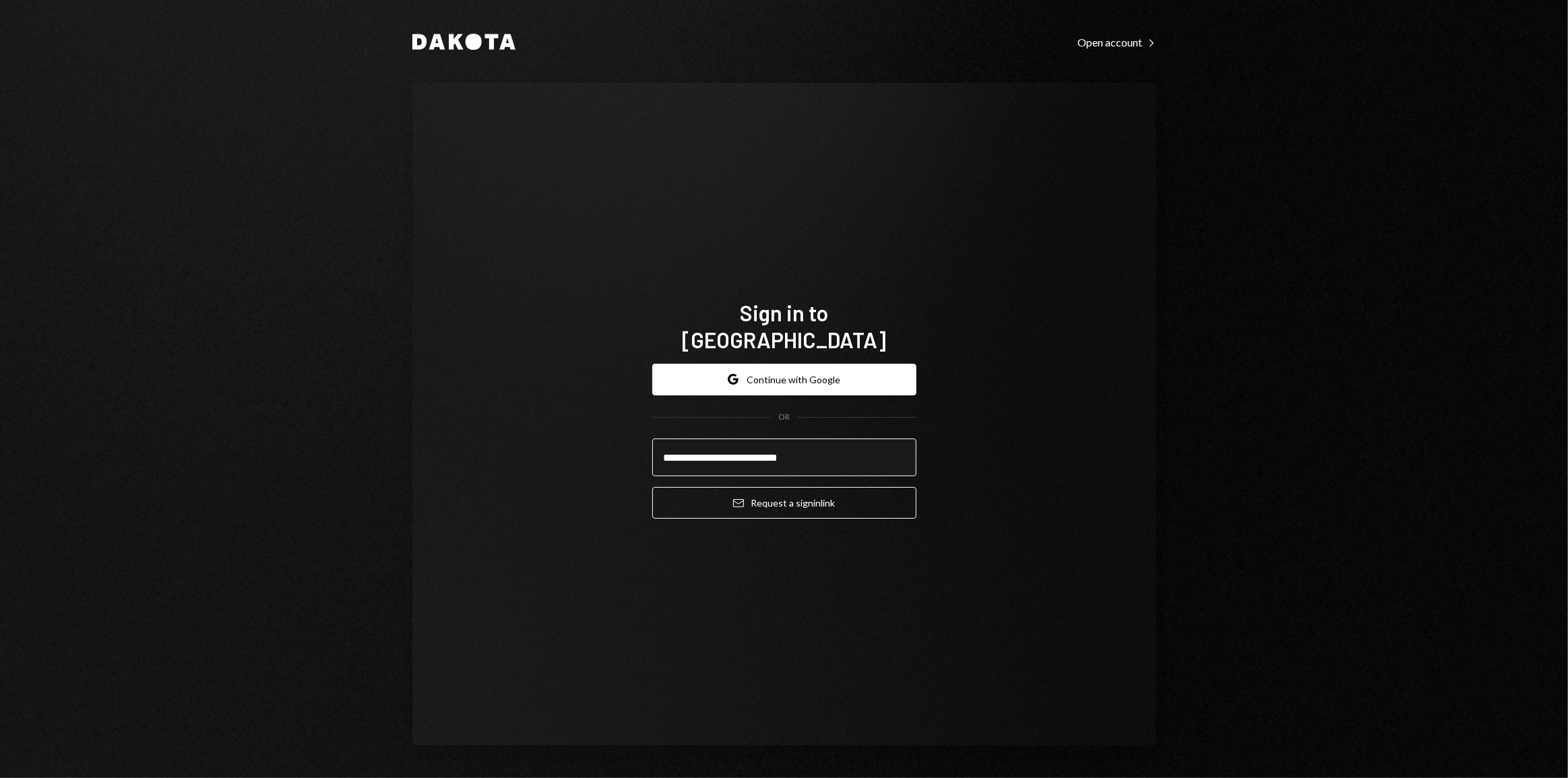
type input "**********"
click at [652, 487] on button "Email Request a sign in link" at bounding box center [784, 503] width 264 height 32
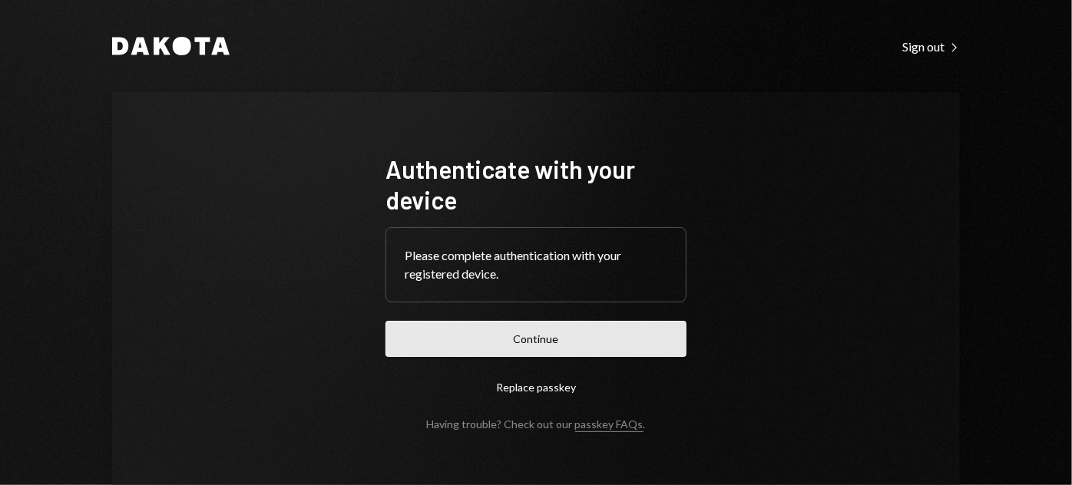
click at [442, 349] on button "Continue" at bounding box center [536, 339] width 301 height 36
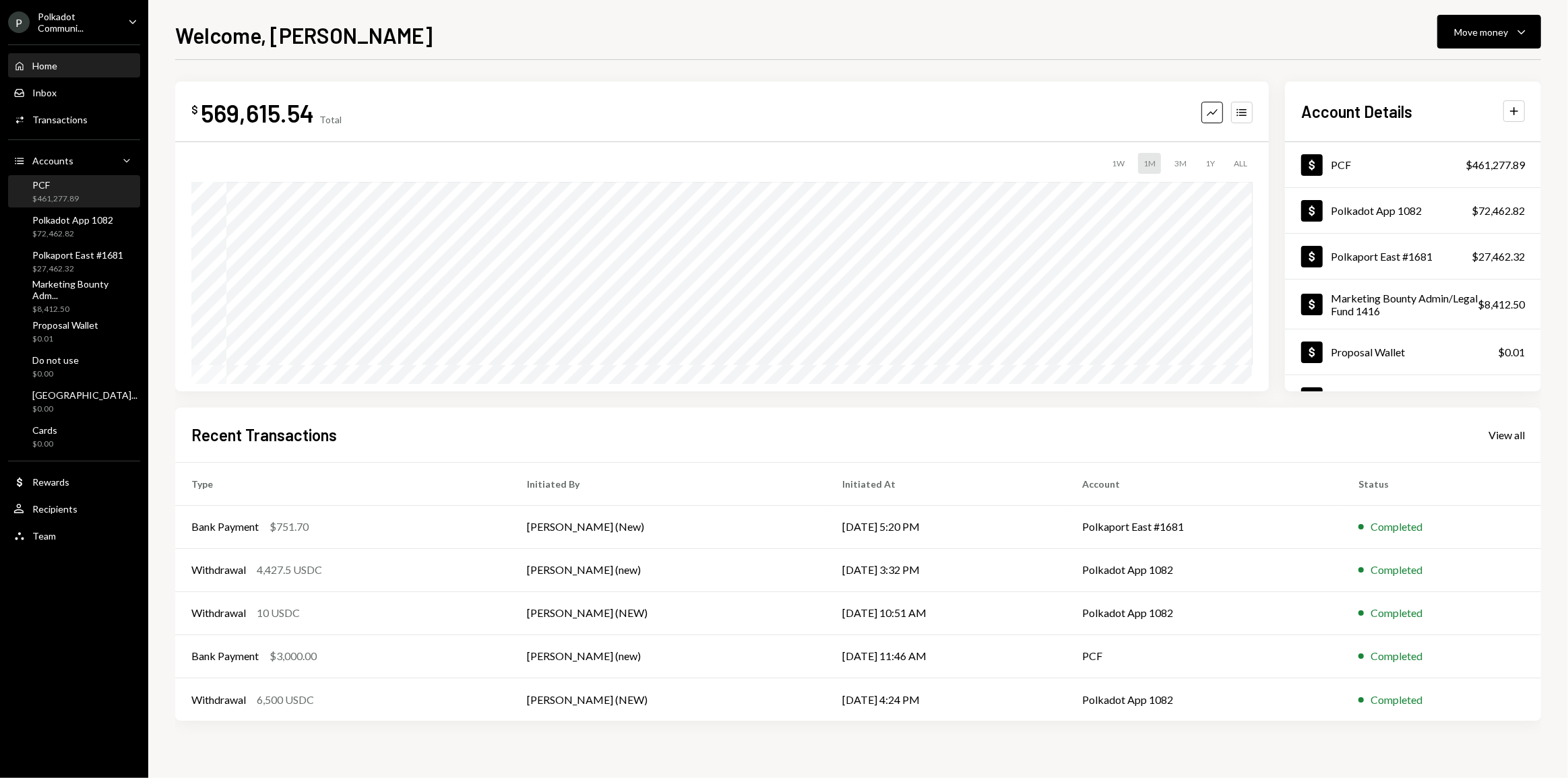
click at [61, 200] on div "$461,277.89" at bounding box center [55, 198] width 47 height 11
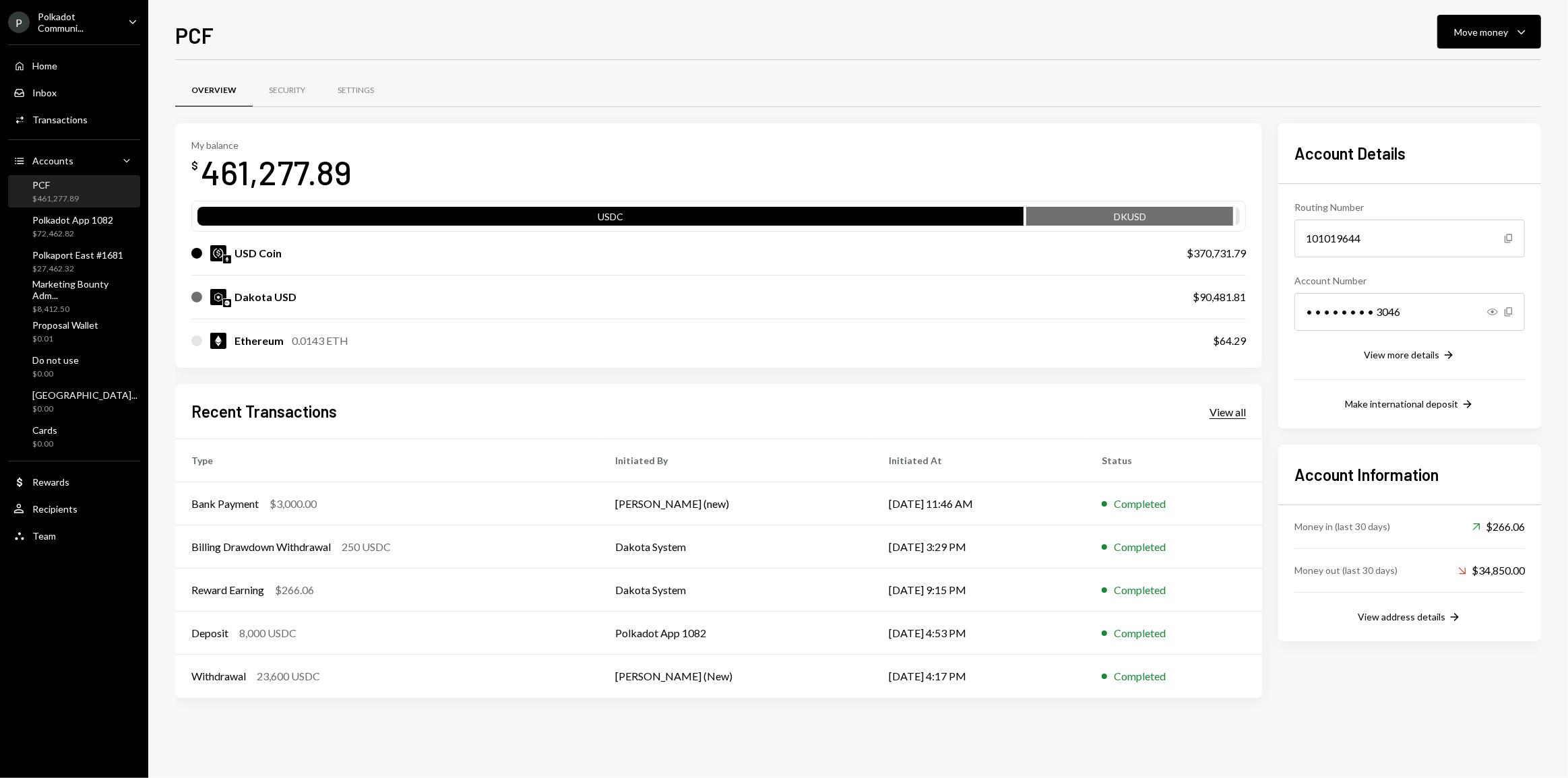
click at [940, 412] on div "View all" at bounding box center [1228, 411] width 36 height 13
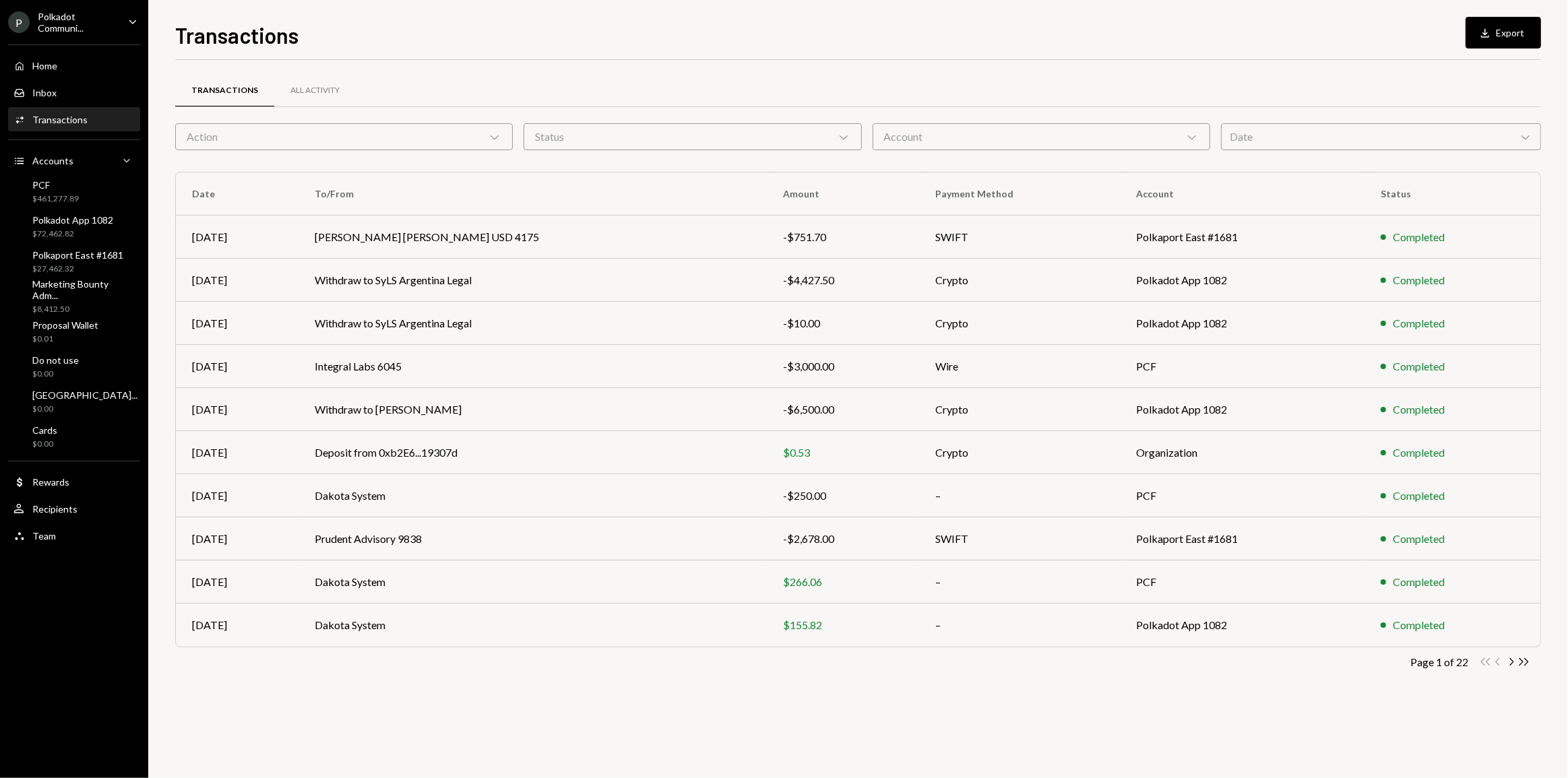
click at [940, 146] on div "Date Chevron Down" at bounding box center [1381, 137] width 320 height 27
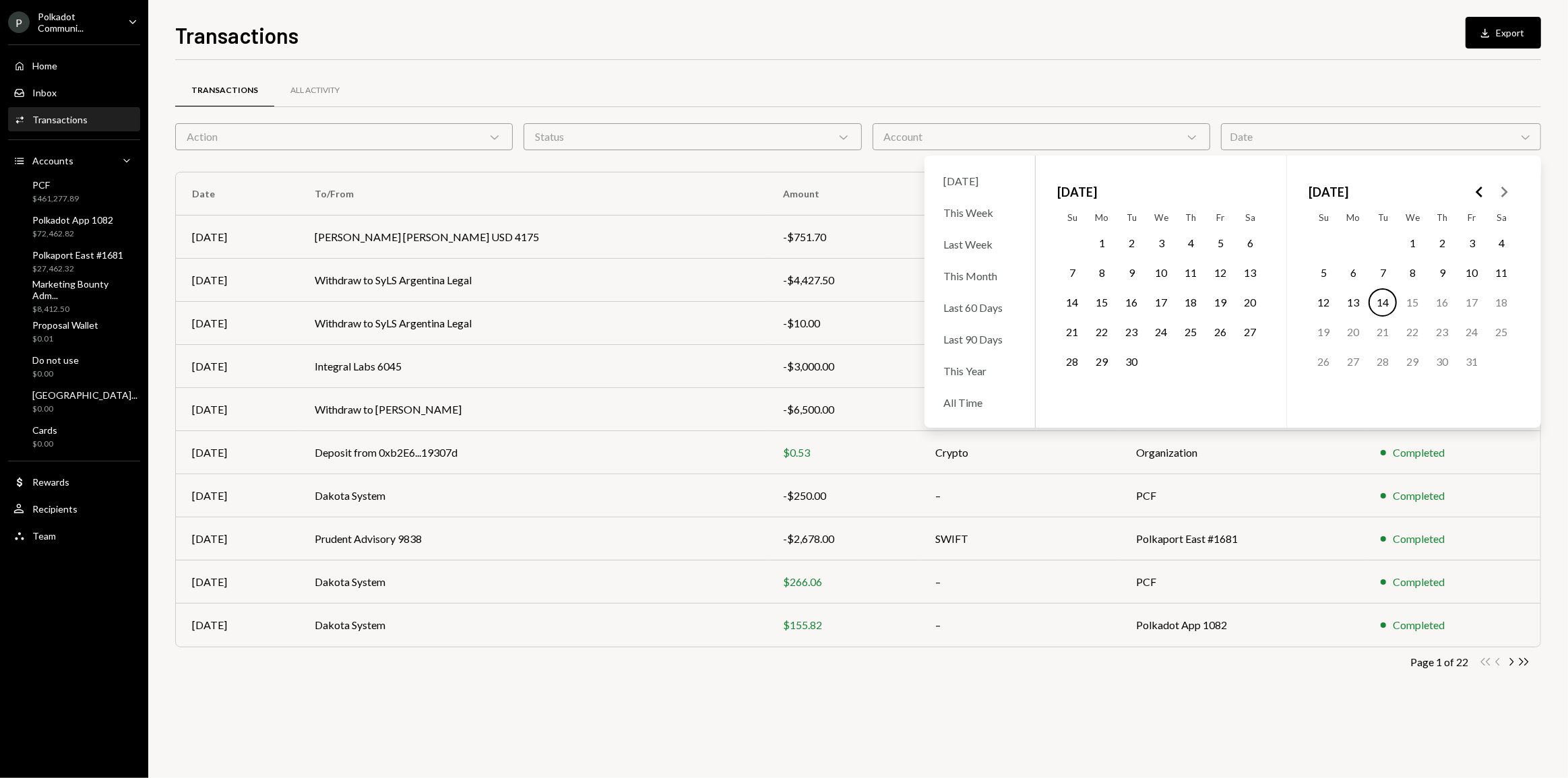
click at [940, 192] on icon "Go to the Previous Month" at bounding box center [1479, 192] width 16 height 16
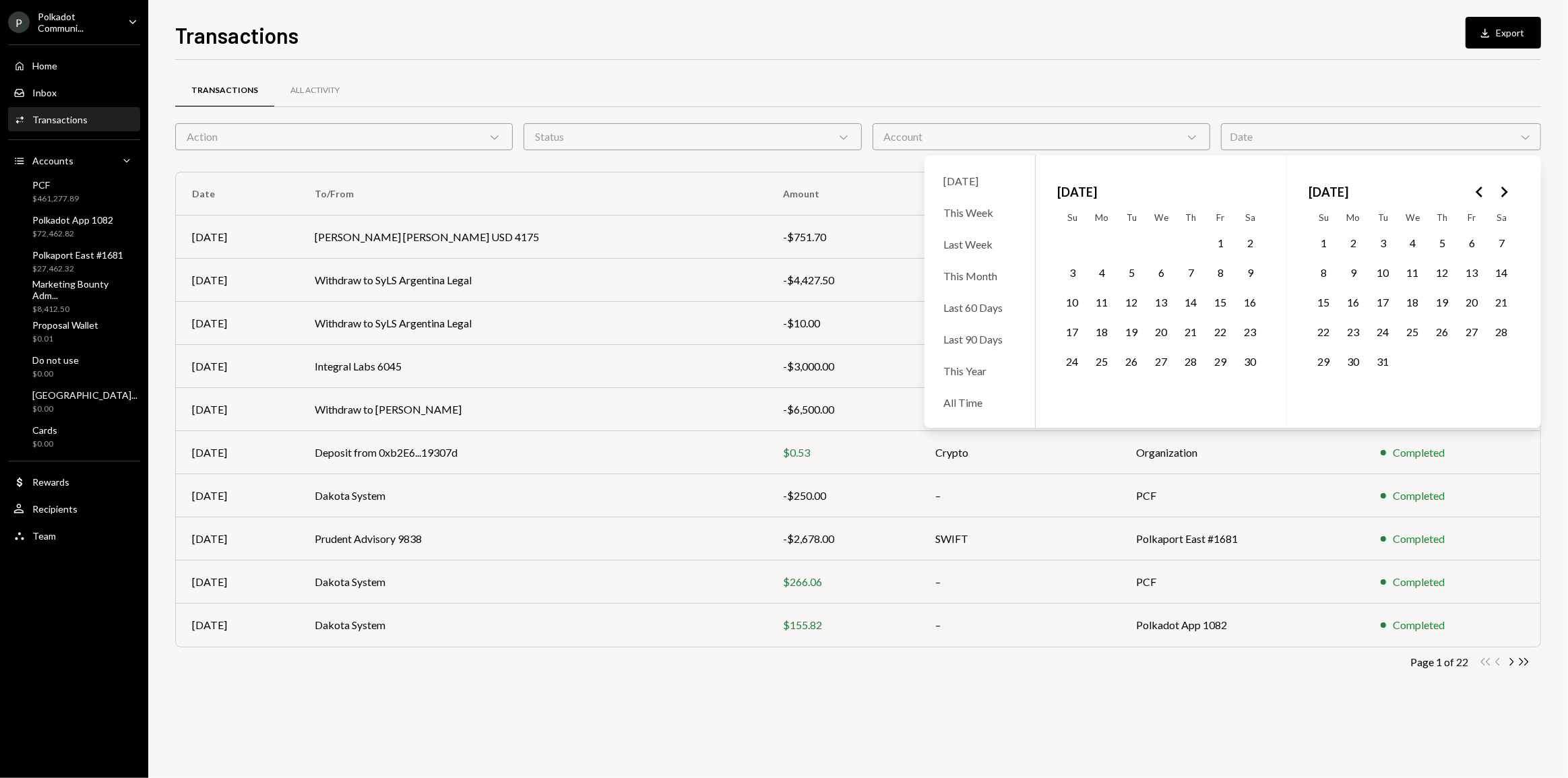
click at [940, 192] on icon "Go to the Previous Month" at bounding box center [1479, 192] width 16 height 16
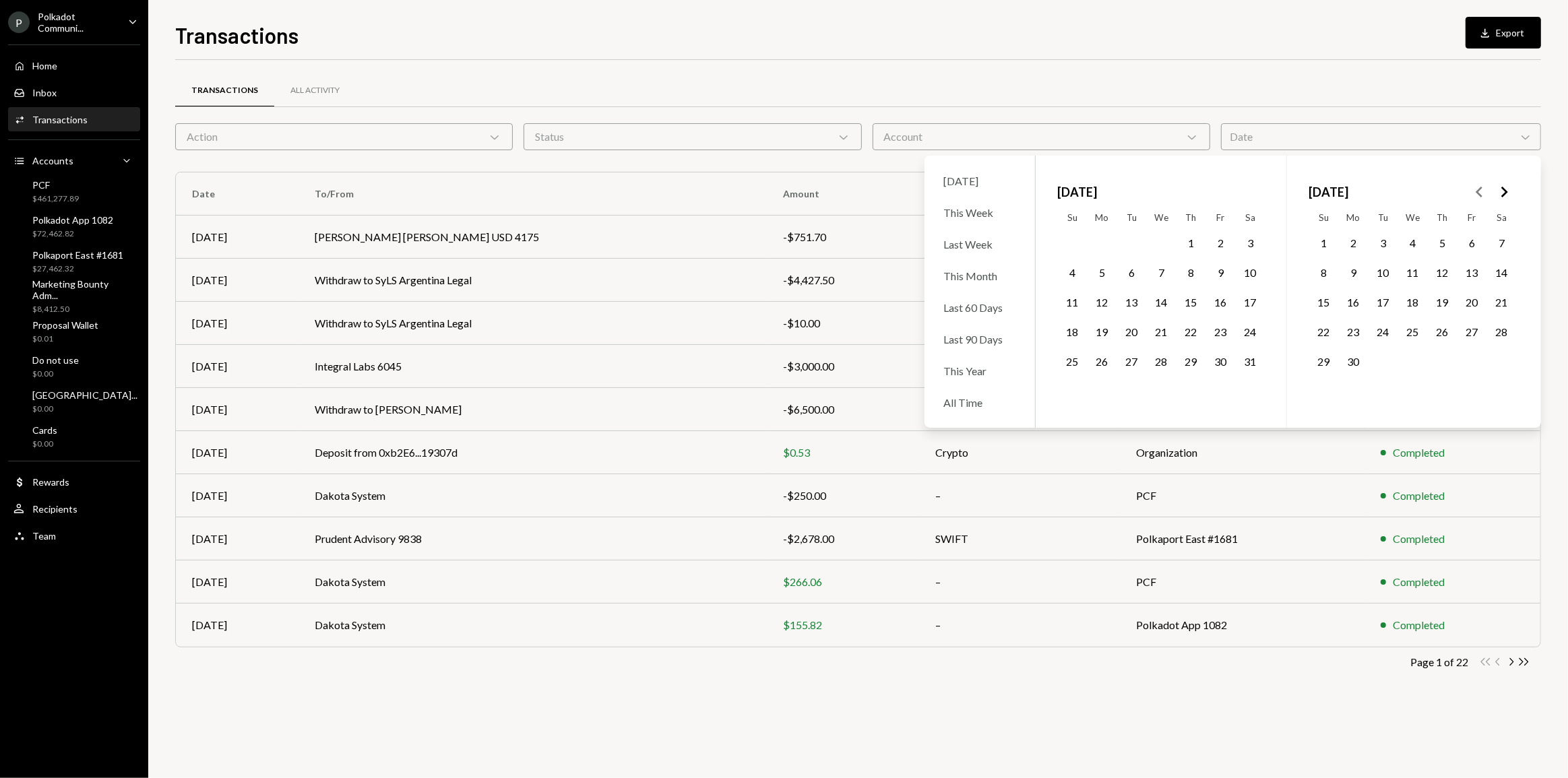
click at [940, 192] on icon "Go to the Previous Month" at bounding box center [1479, 192] width 16 height 16
click at [940, 242] on button "1" at bounding box center [1191, 243] width 28 height 28
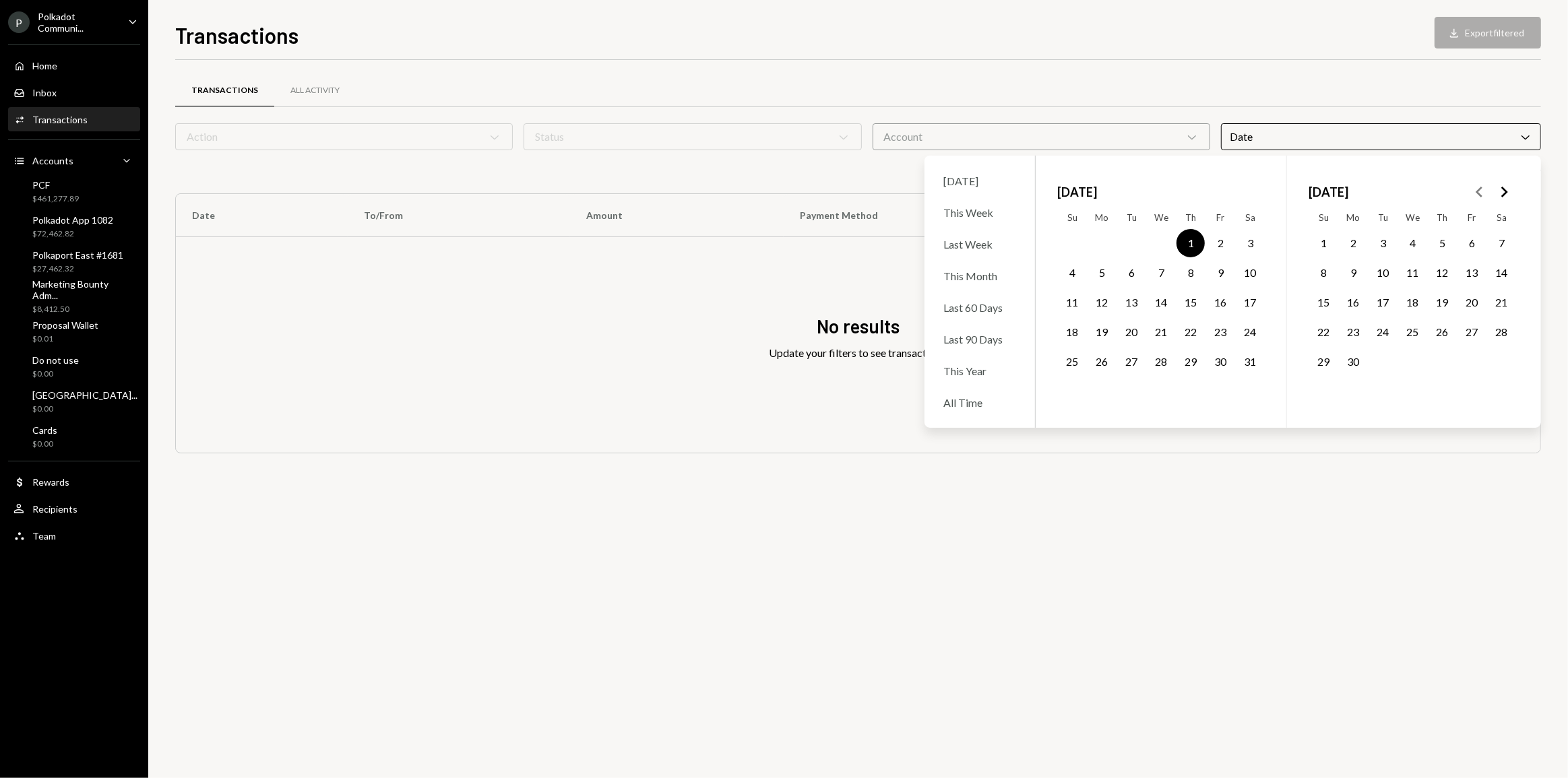
click at [940, 196] on icon "Go to the Next Month" at bounding box center [1504, 192] width 16 height 16
click at [940, 196] on polygon "Go to the Previous Month" at bounding box center [1479, 192] width 7 height 11
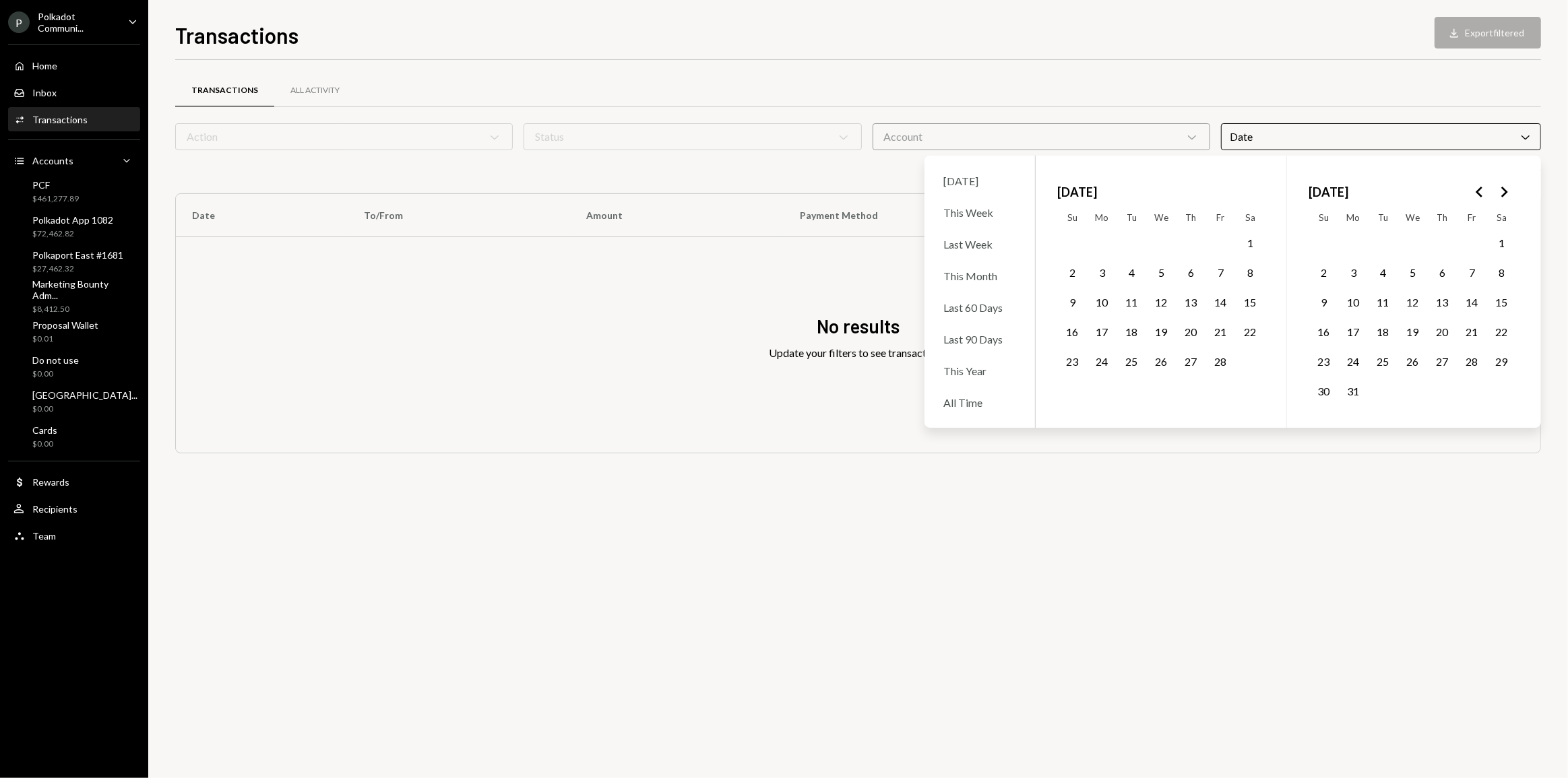
click at [940, 196] on polygon "Go to the Previous Month" at bounding box center [1479, 192] width 7 height 11
click at [940, 359] on button "31" at bounding box center [1131, 361] width 28 height 28
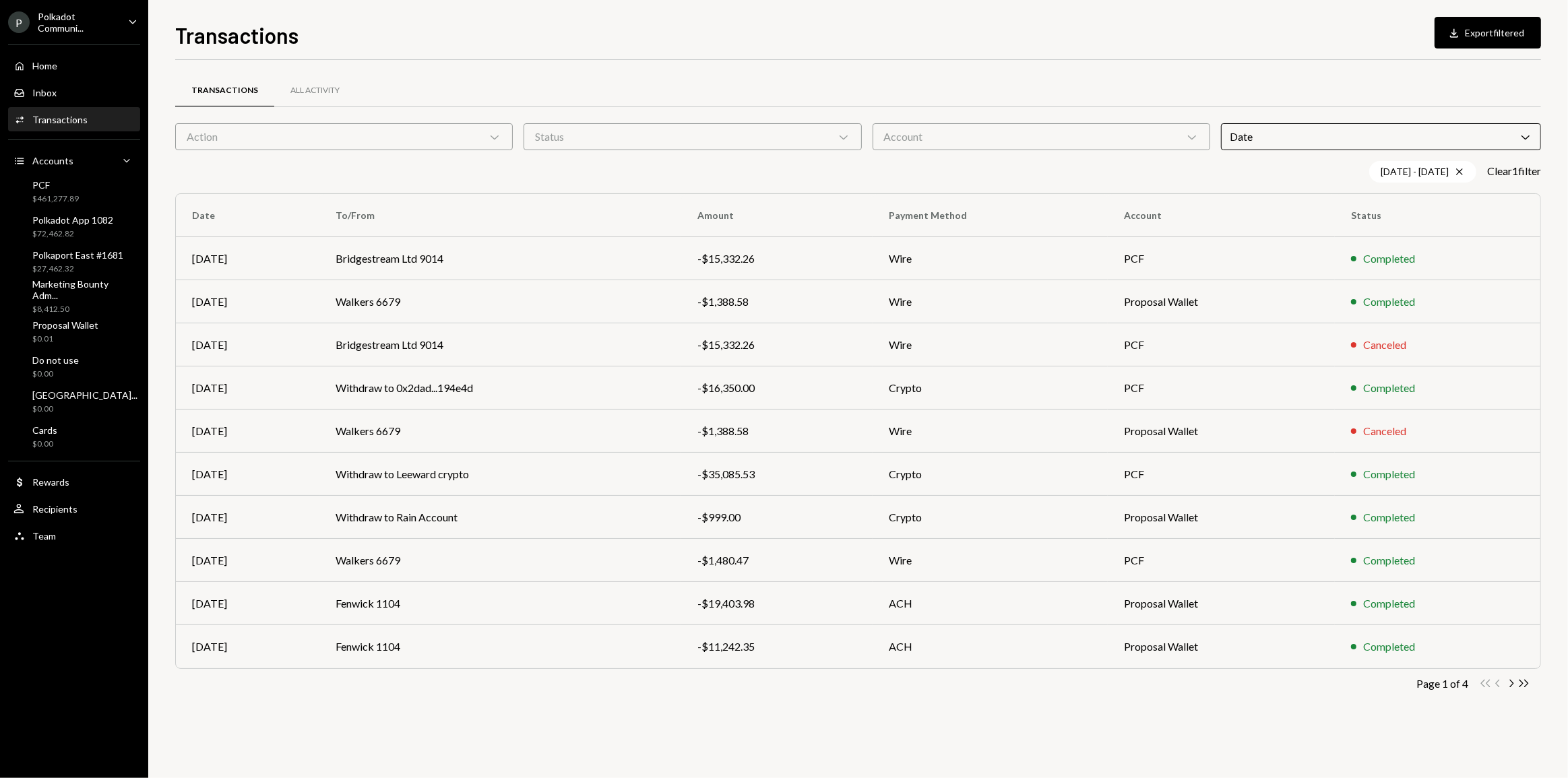
click at [940, 425] on div "Transactions All Activity Action Chevron Down Status Chevron Down Account Chevr…" at bounding box center [858, 403] width 1366 height 643
click at [940, 140] on div "Account Chevron Down" at bounding box center [1042, 137] width 338 height 27
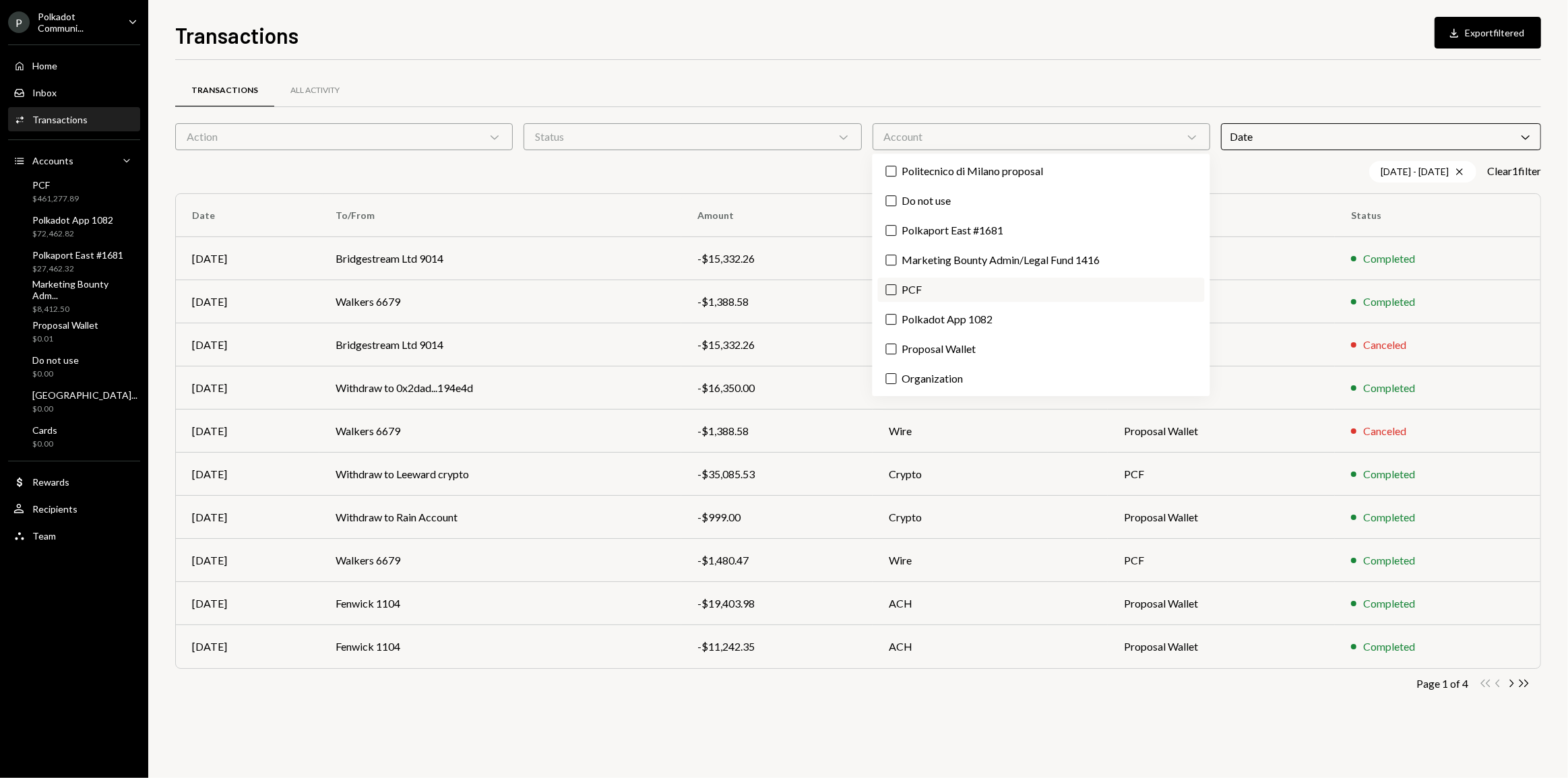
click at [910, 295] on label "PCF" at bounding box center [1042, 289] width 327 height 25
click at [897, 295] on button "PCF" at bounding box center [891, 289] width 11 height 11
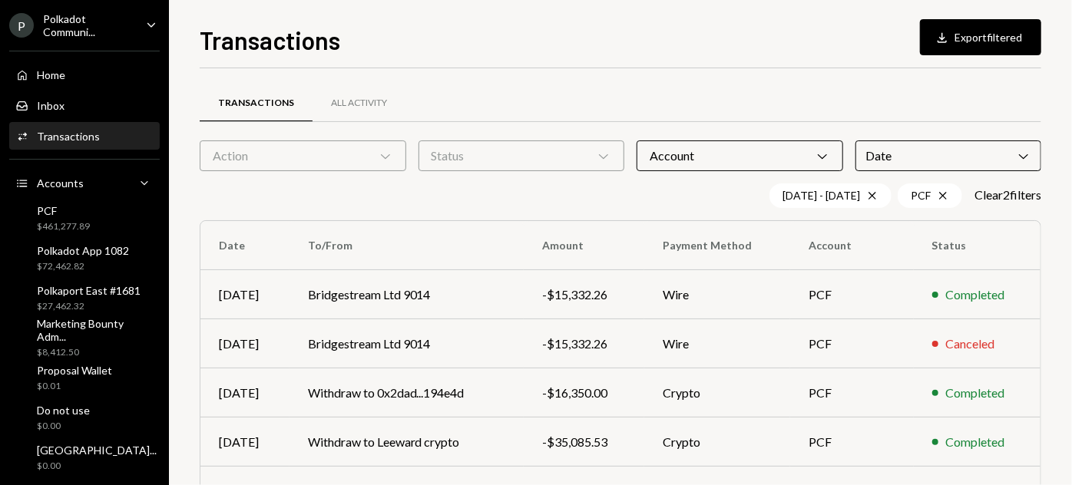
click at [492, 200] on div "08/01/24 - 12/31/24 Cross PCF Cross Clear 2 filter s" at bounding box center [621, 196] width 842 height 25
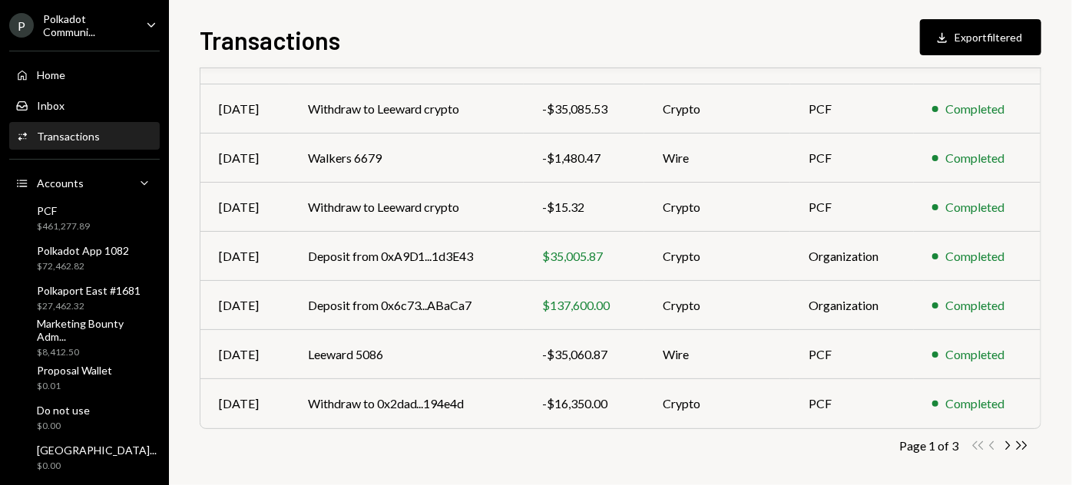
scroll to position [340, 0]
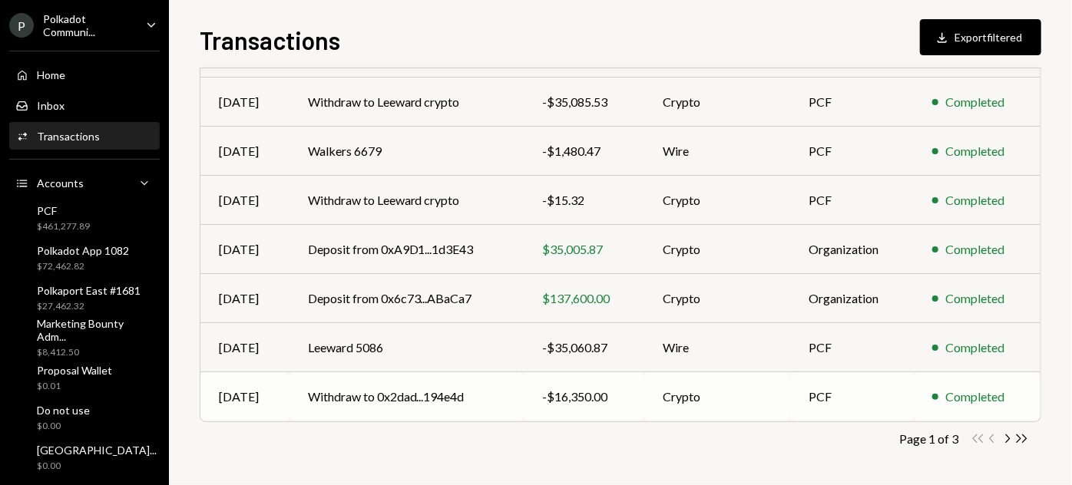
click at [468, 386] on td "Withdraw to 0x2dad...194e4d" at bounding box center [407, 397] width 234 height 49
